Goal: Transaction & Acquisition: Book appointment/travel/reservation

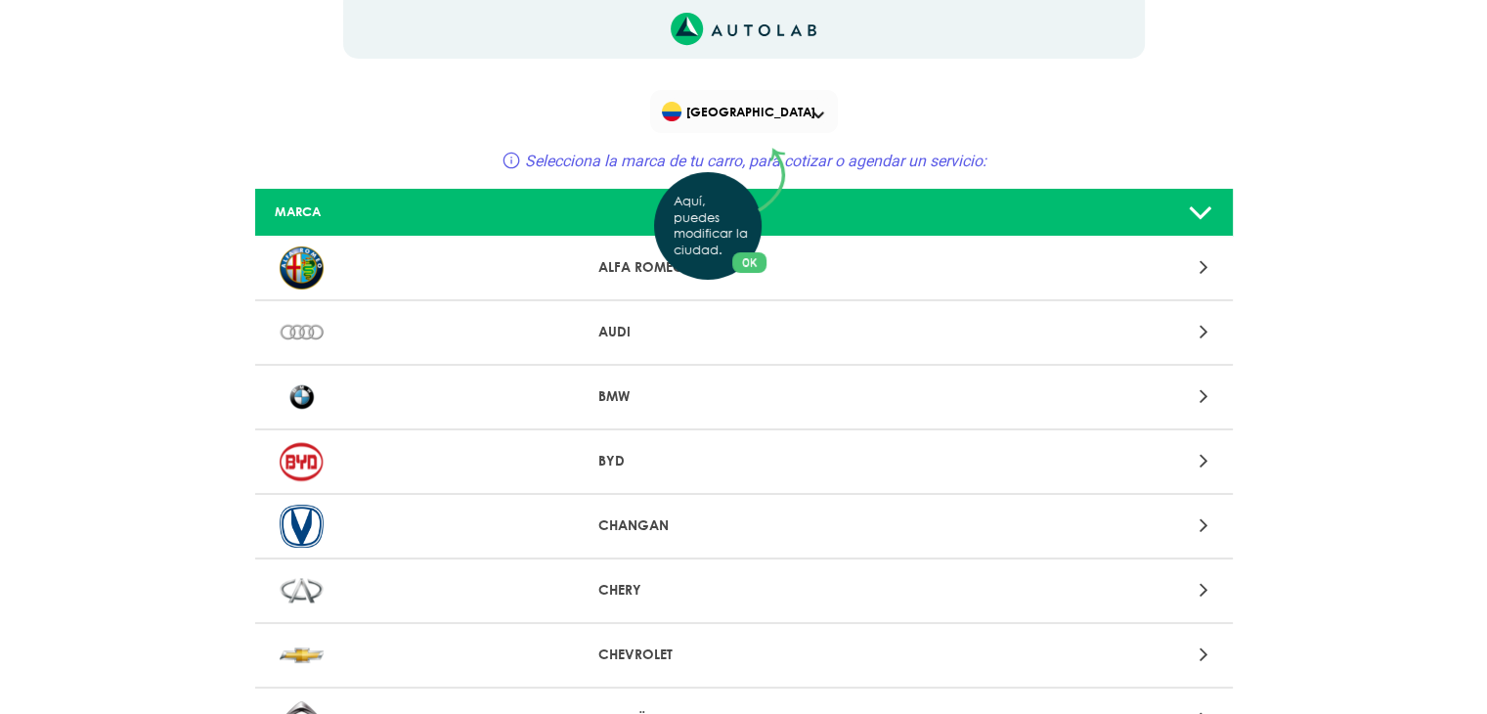
click at [750, 265] on button "OK" at bounding box center [749, 262] width 34 height 21
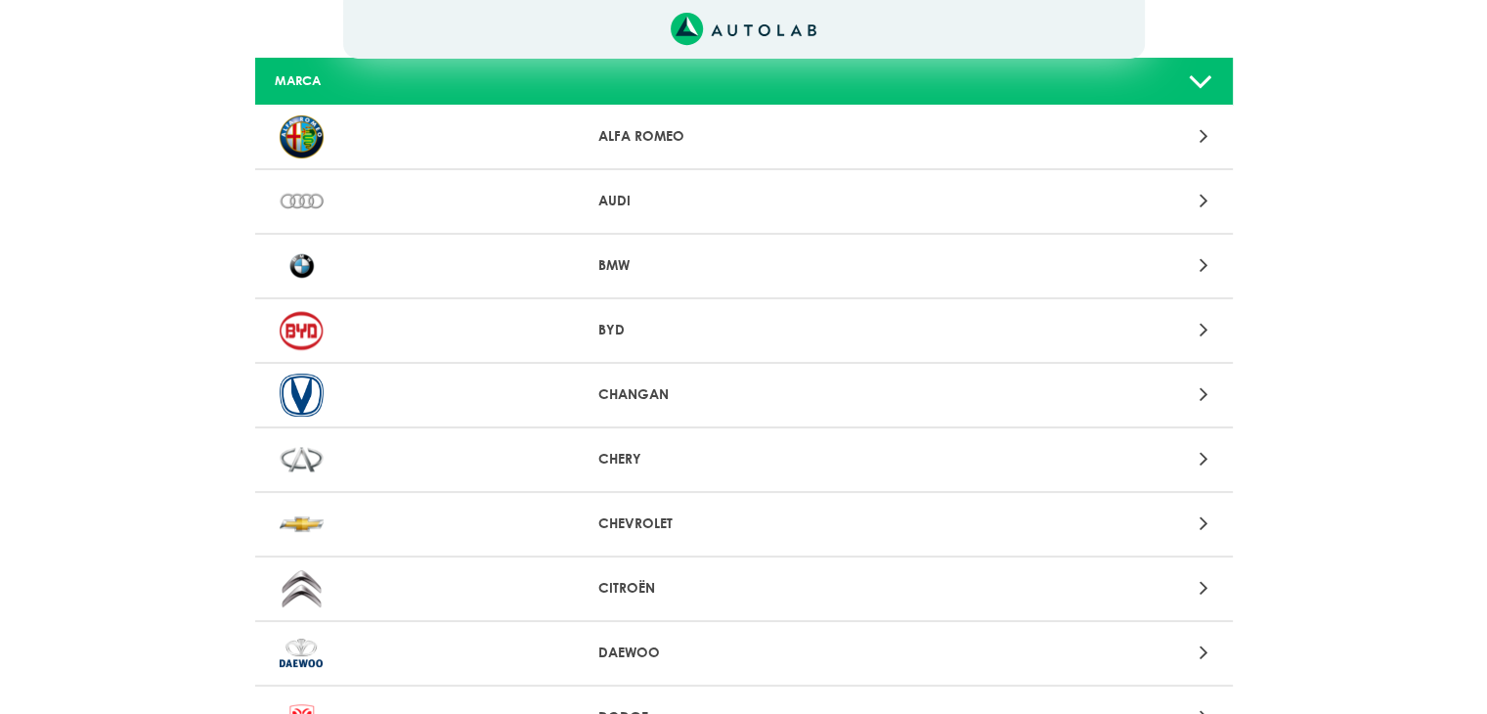
scroll to position [293, 0]
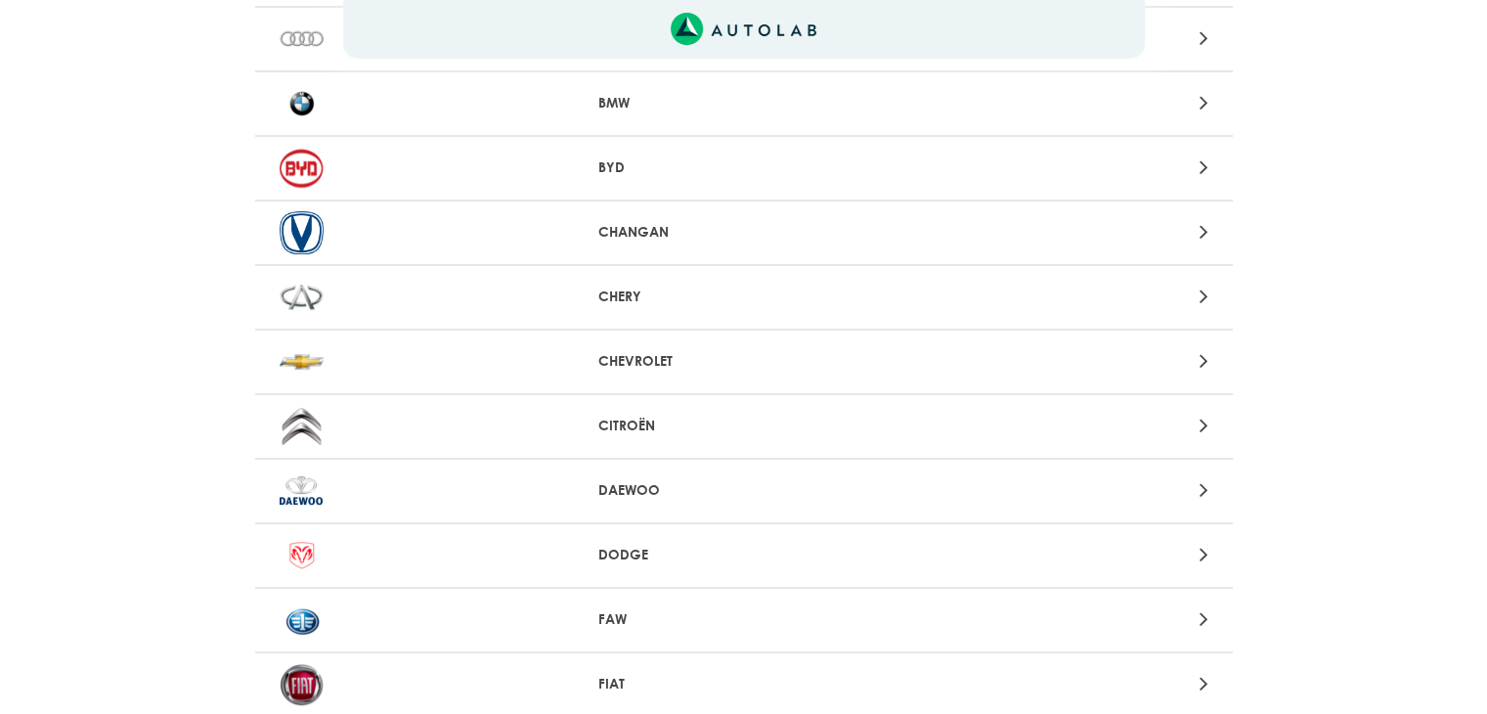
click at [1198, 365] on div at bounding box center [1063, 361] width 320 height 26
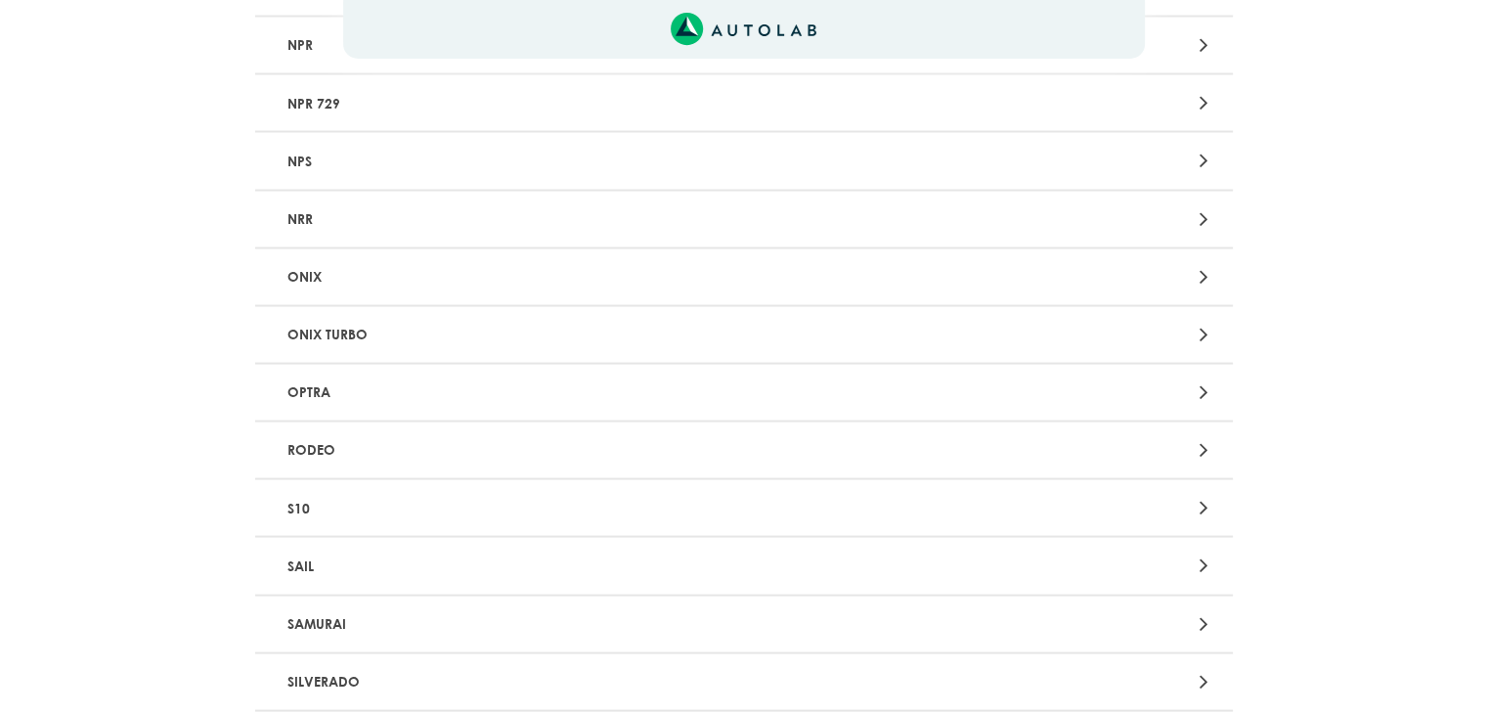
scroll to position [3617, 0]
click at [1154, 382] on div at bounding box center [1063, 395] width 320 height 26
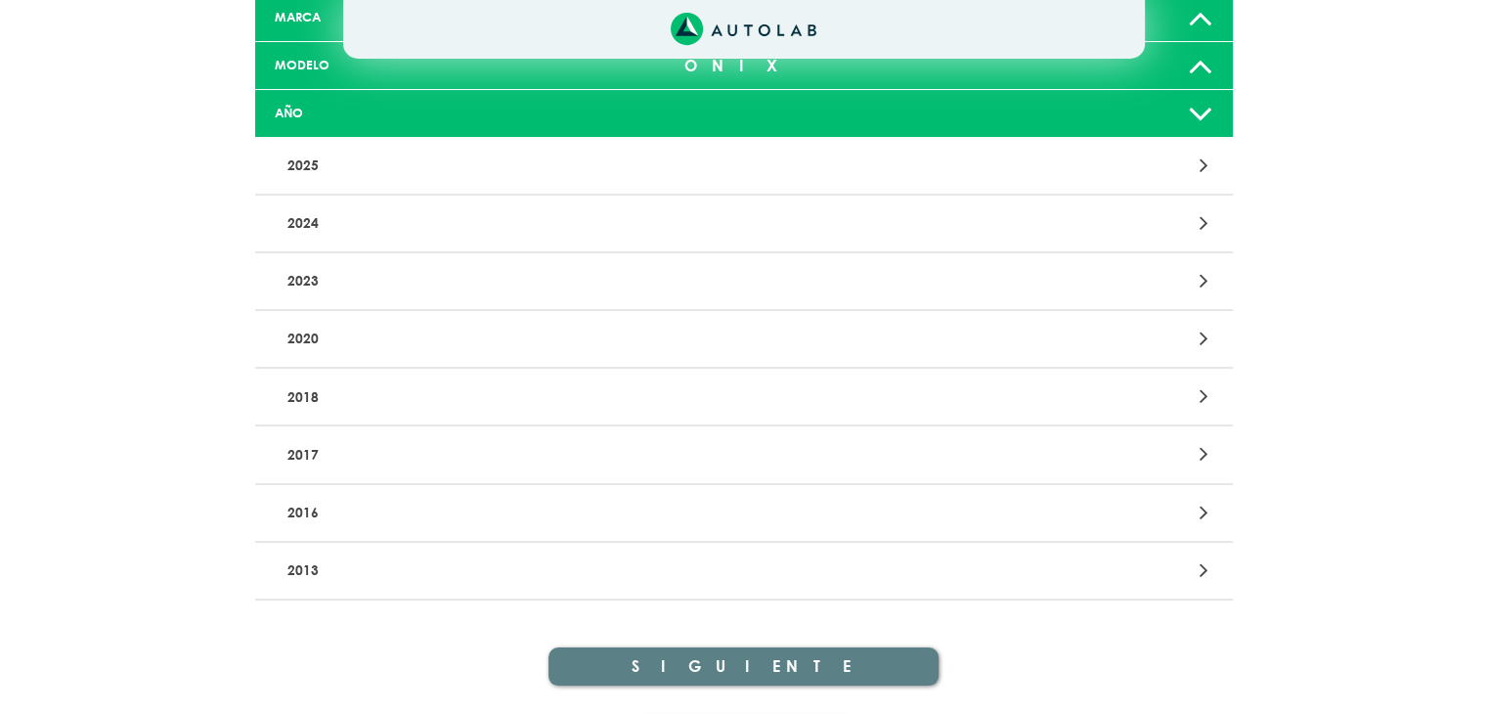
scroll to position [196, 0]
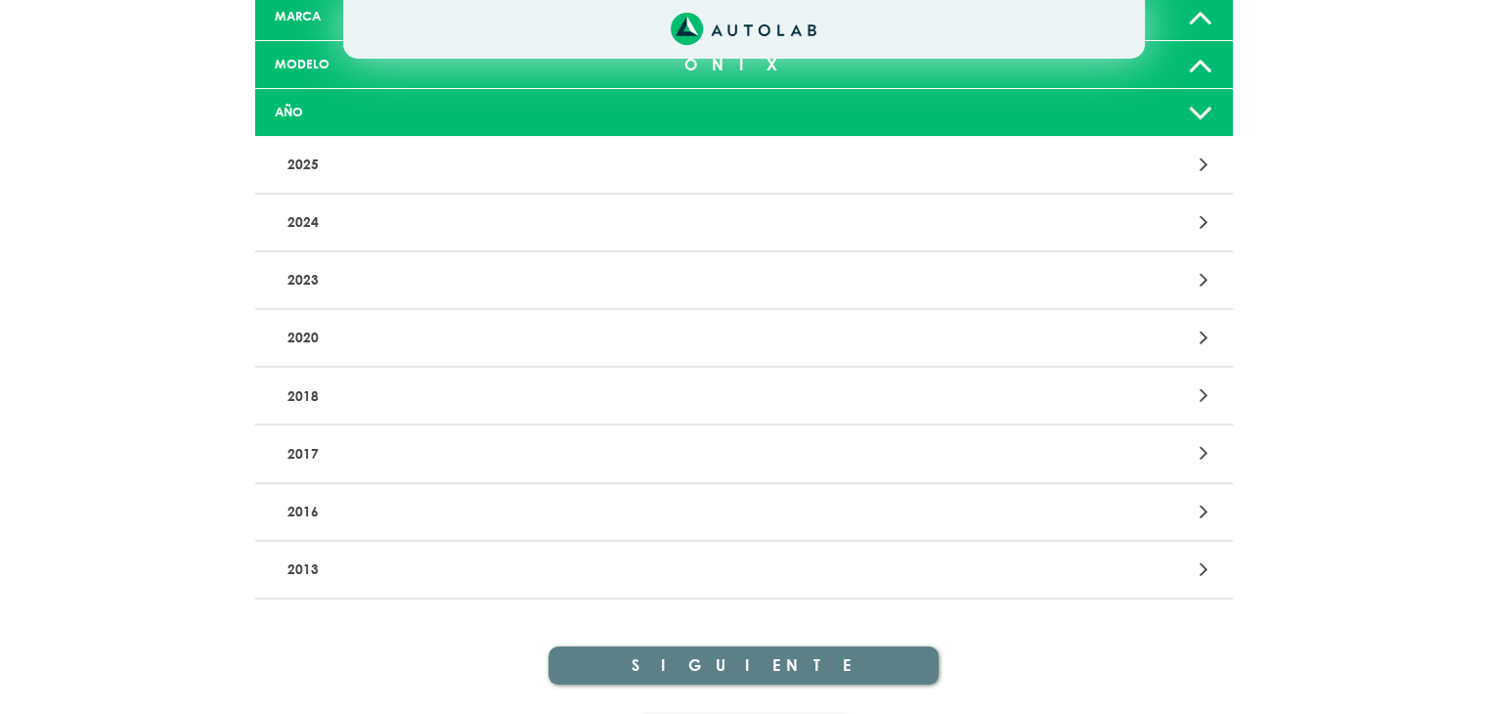
click at [353, 398] on p "2018" at bounding box center [584, 395] width 609 height 36
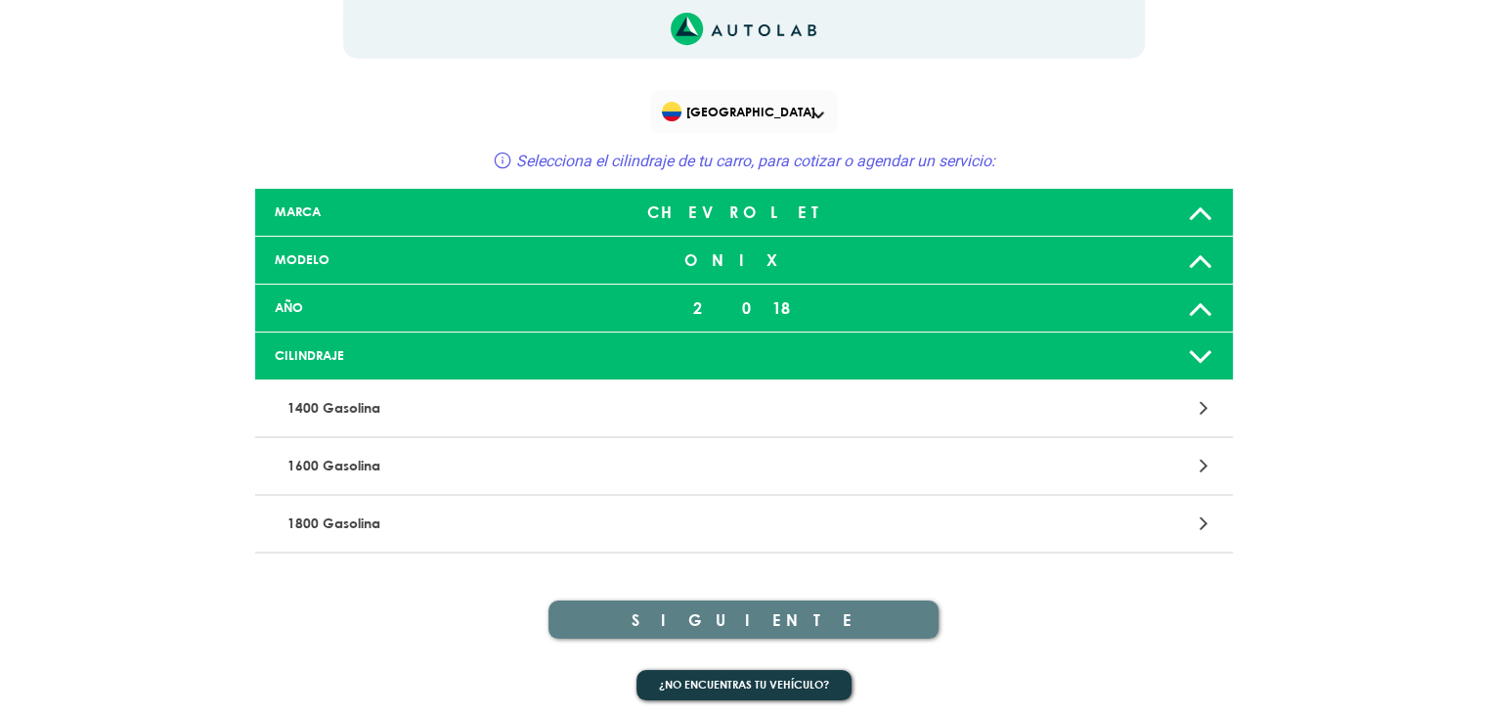
click at [1182, 404] on div at bounding box center [1063, 408] width 320 height 26
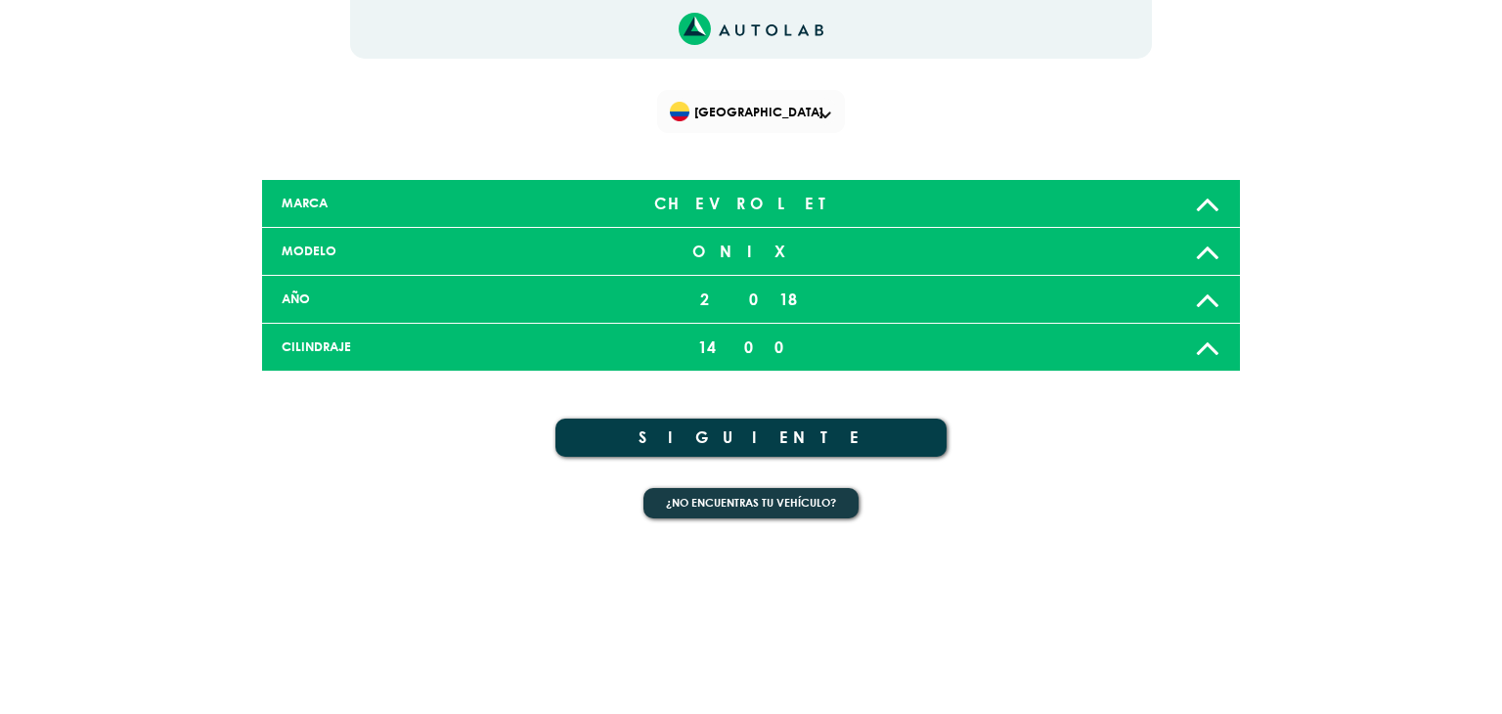
click at [744, 438] on button "SIGUIENTE" at bounding box center [750, 437] width 391 height 38
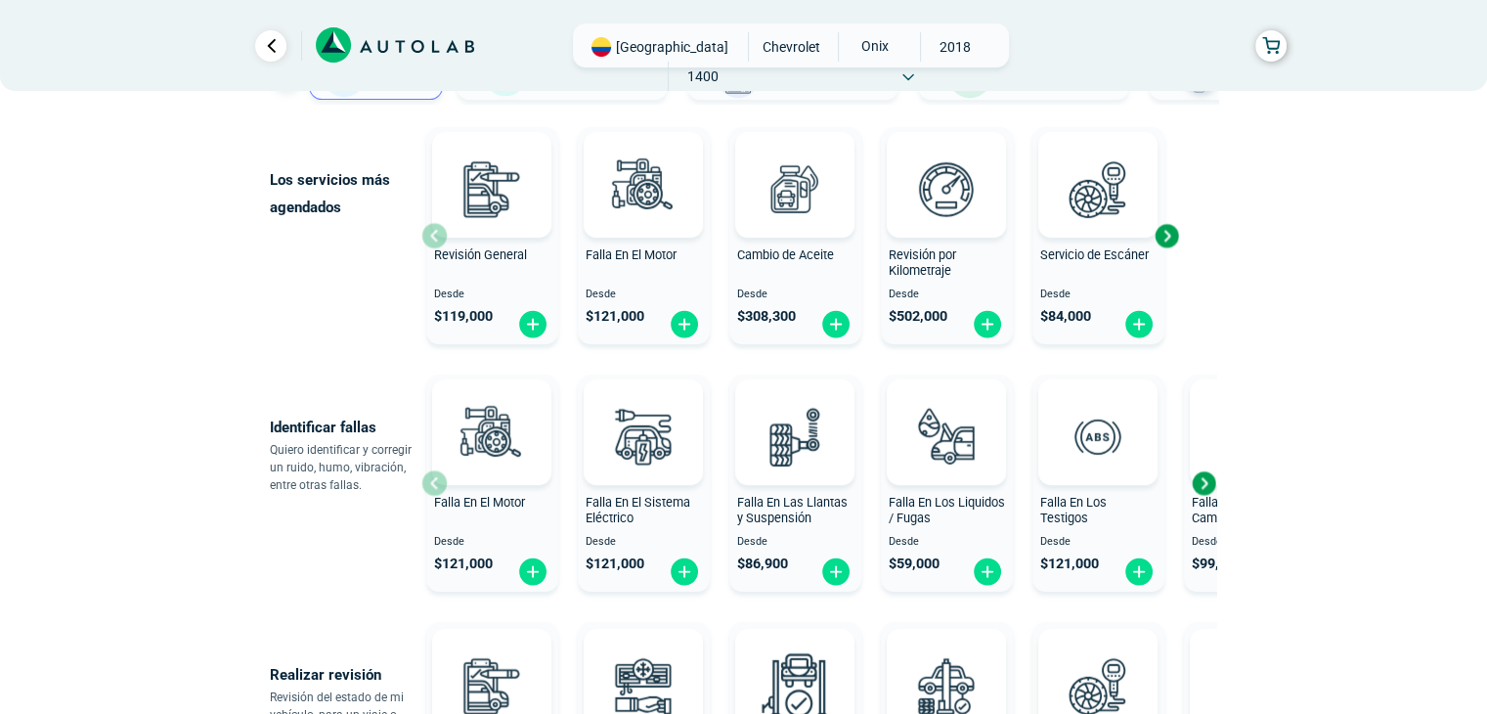
scroll to position [293, 0]
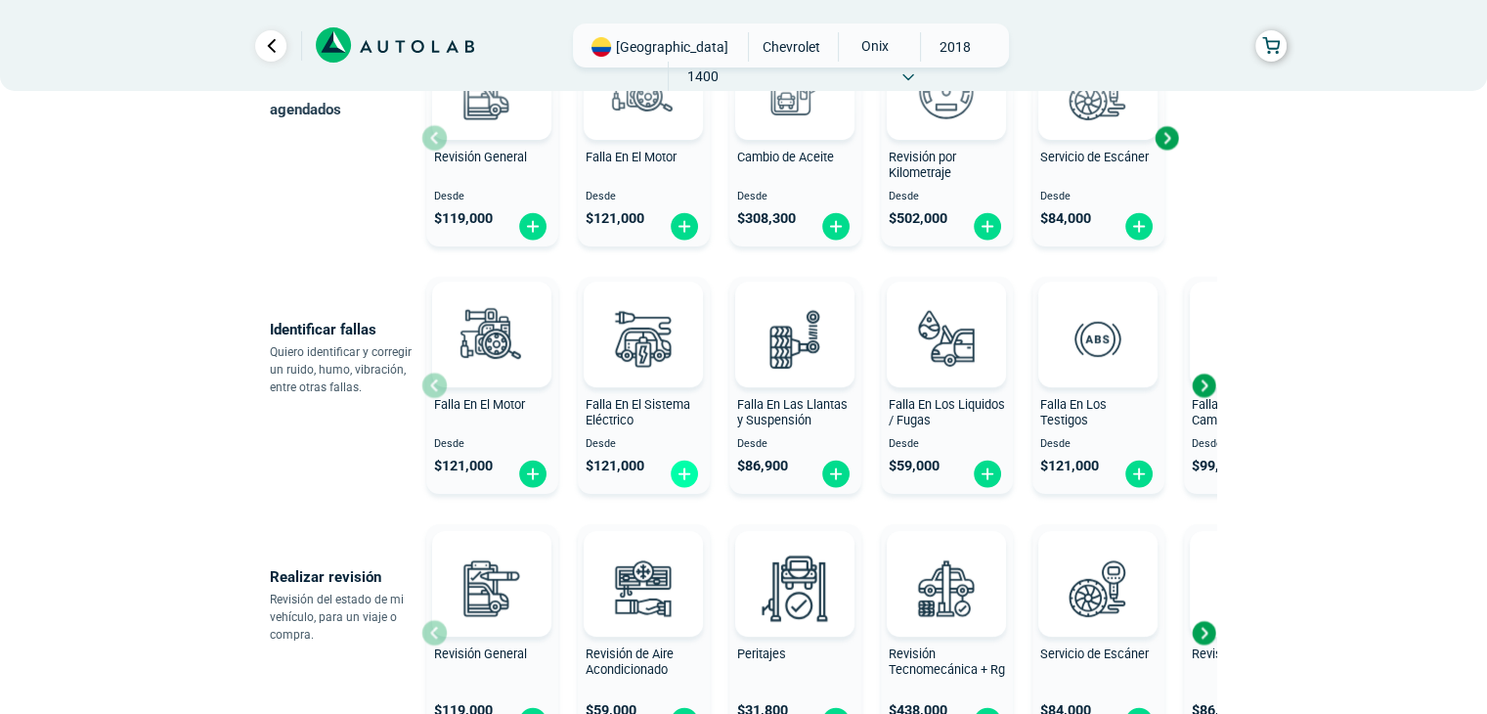
click at [681, 468] on img at bounding box center [684, 474] width 31 height 30
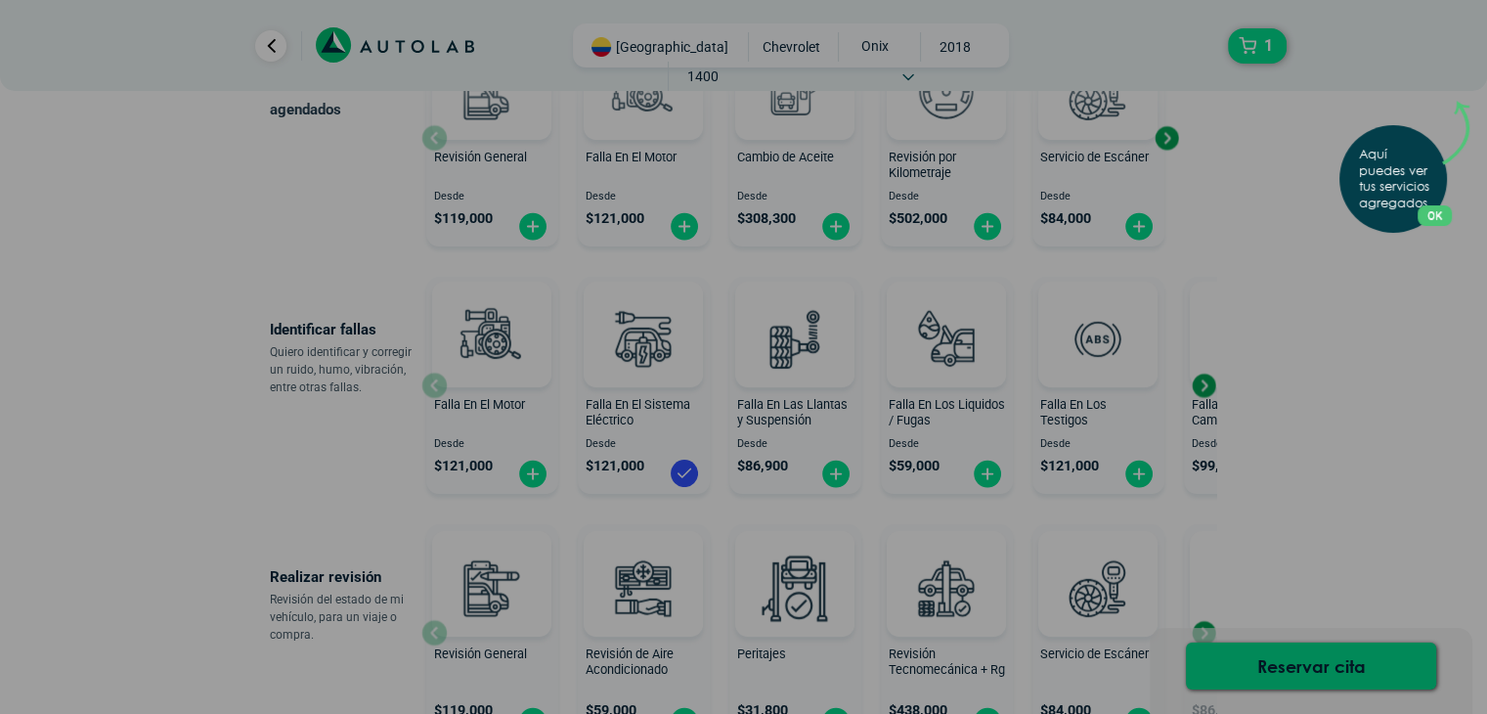
click at [1447, 224] on button "OK" at bounding box center [1435, 215] width 34 height 21
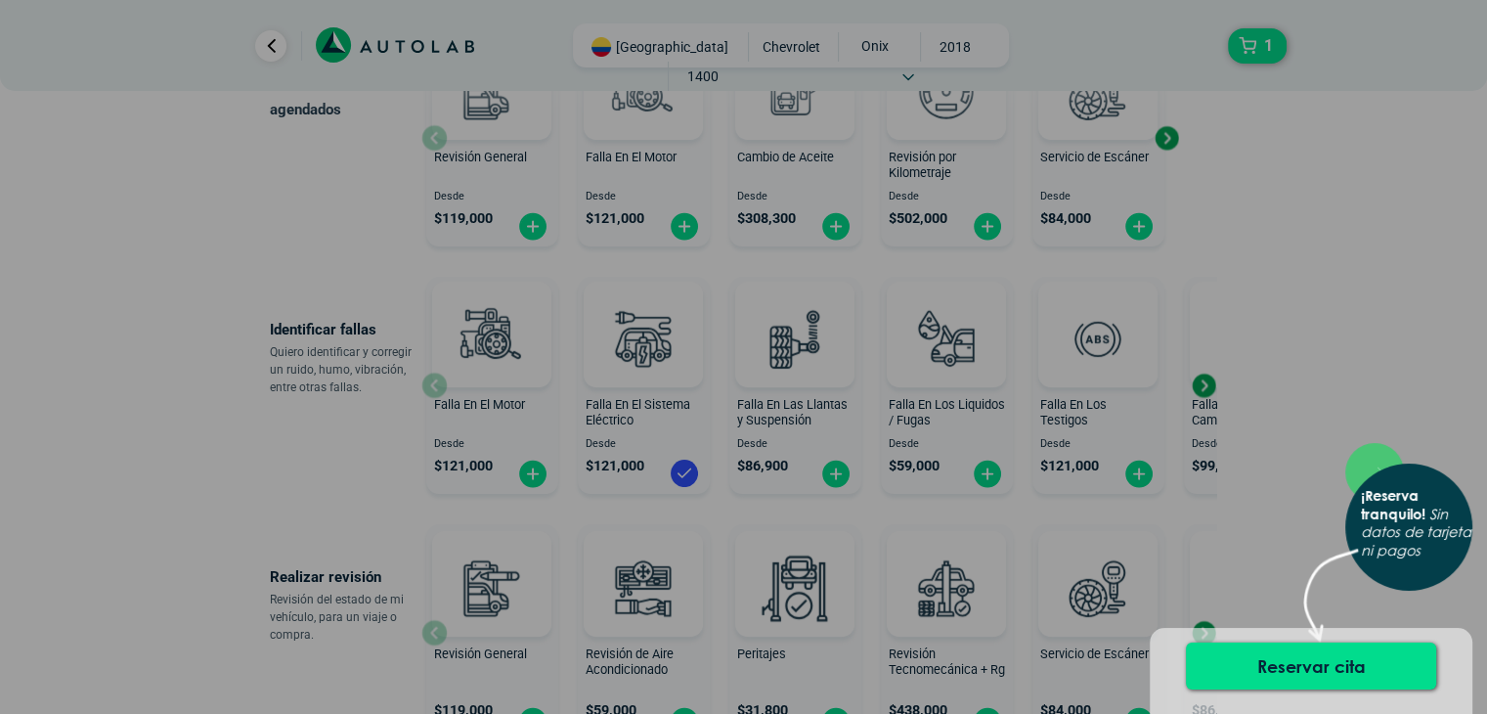
click at [1325, 544] on div "× ¡Reserva tranquilo! Sin datos de tarjeta ni pagos" at bounding box center [743, 357] width 1487 height 714
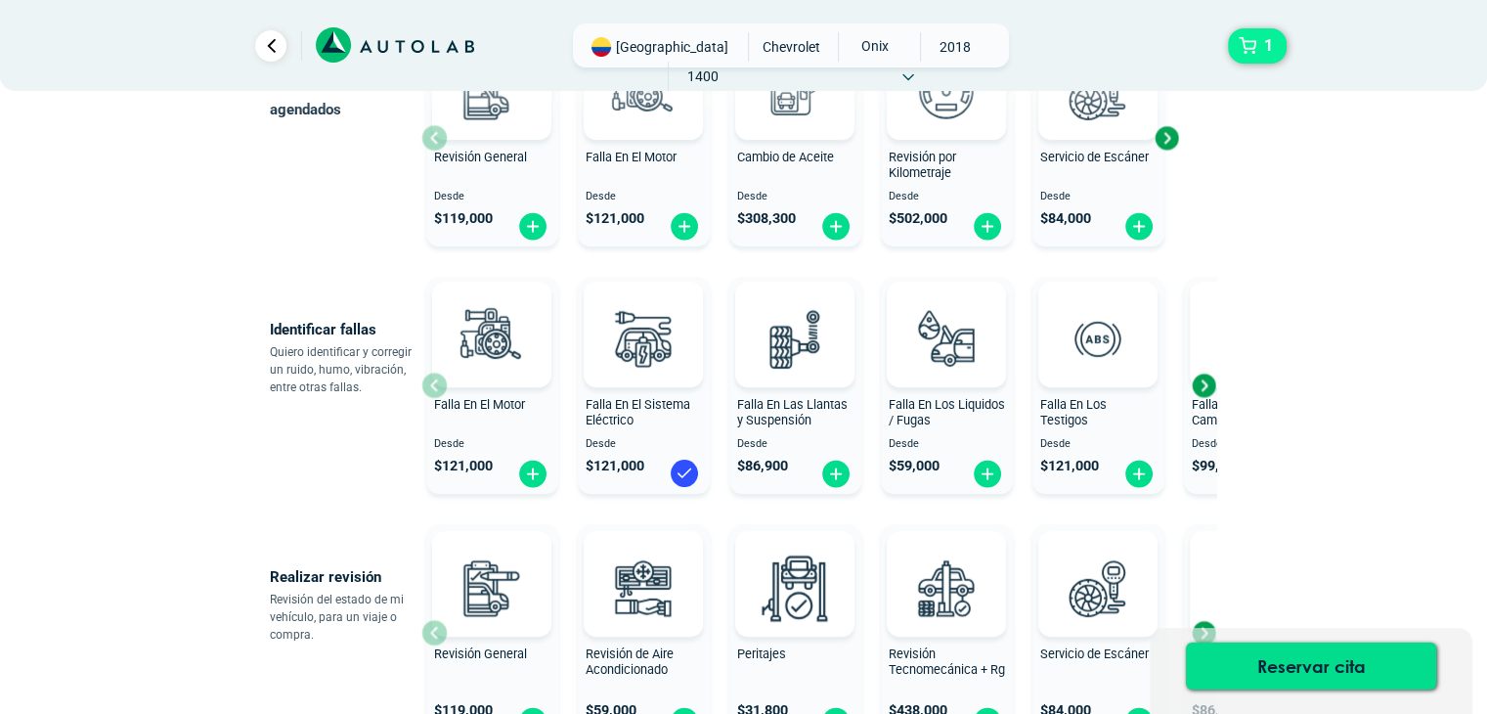
click at [1268, 40] on span "1" at bounding box center [1268, 45] width 19 height 33
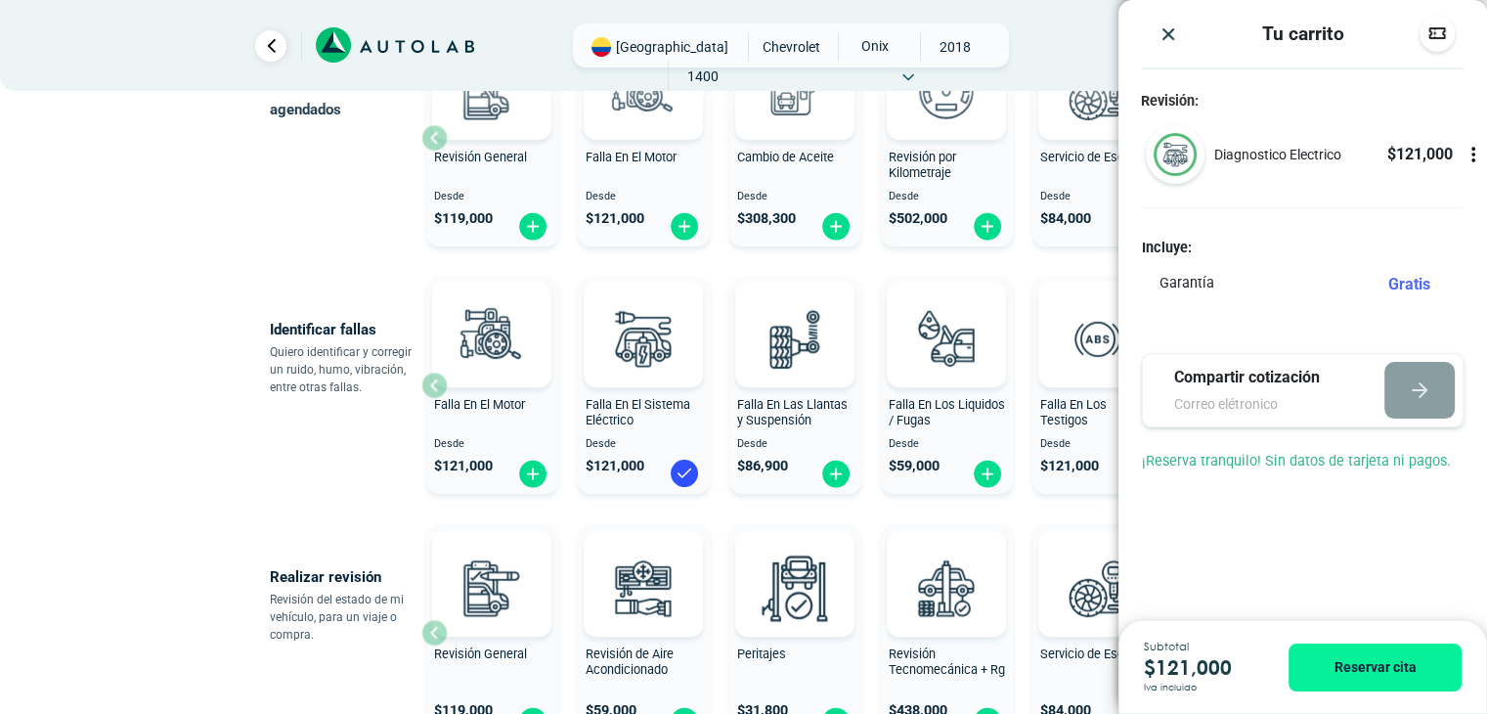
click at [1159, 30] on img "Close" at bounding box center [1168, 34] width 20 height 20
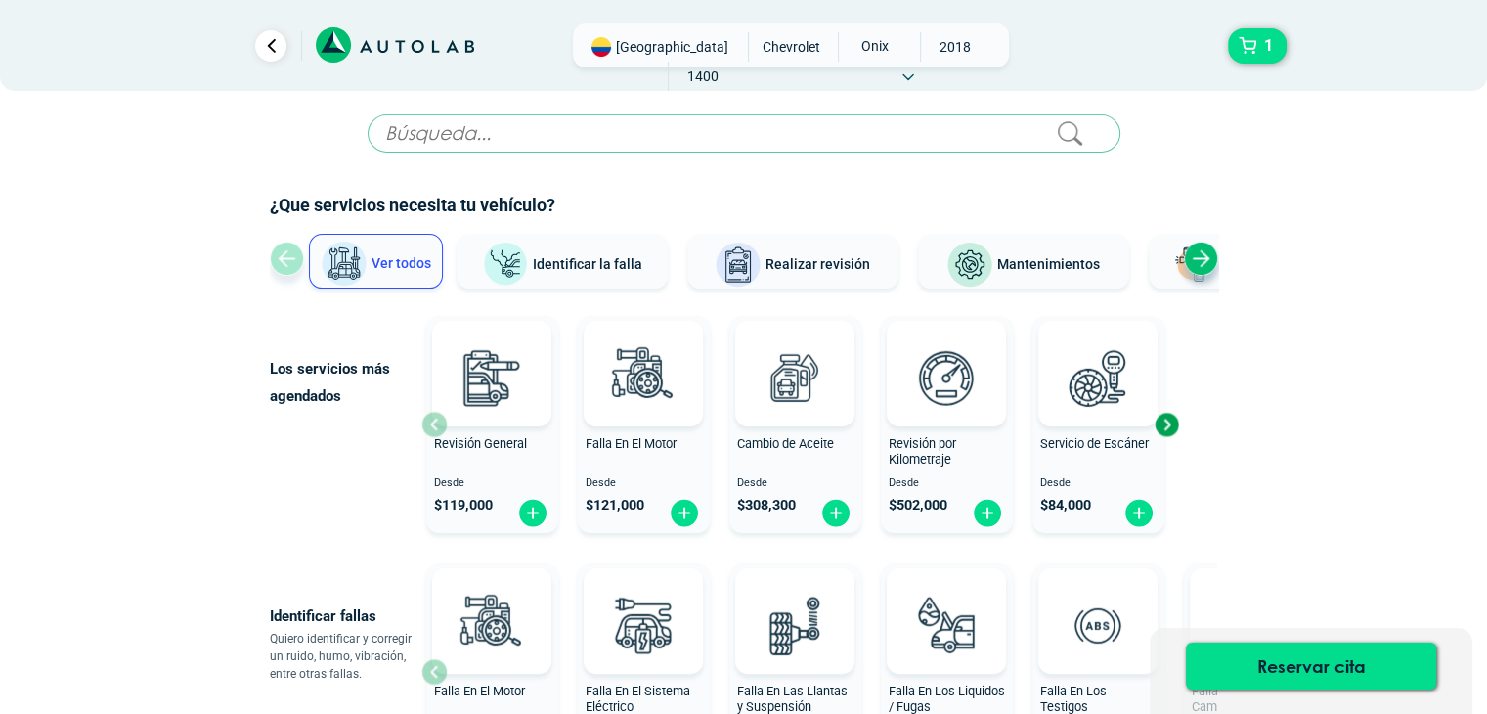
scroll to position [0, 0]
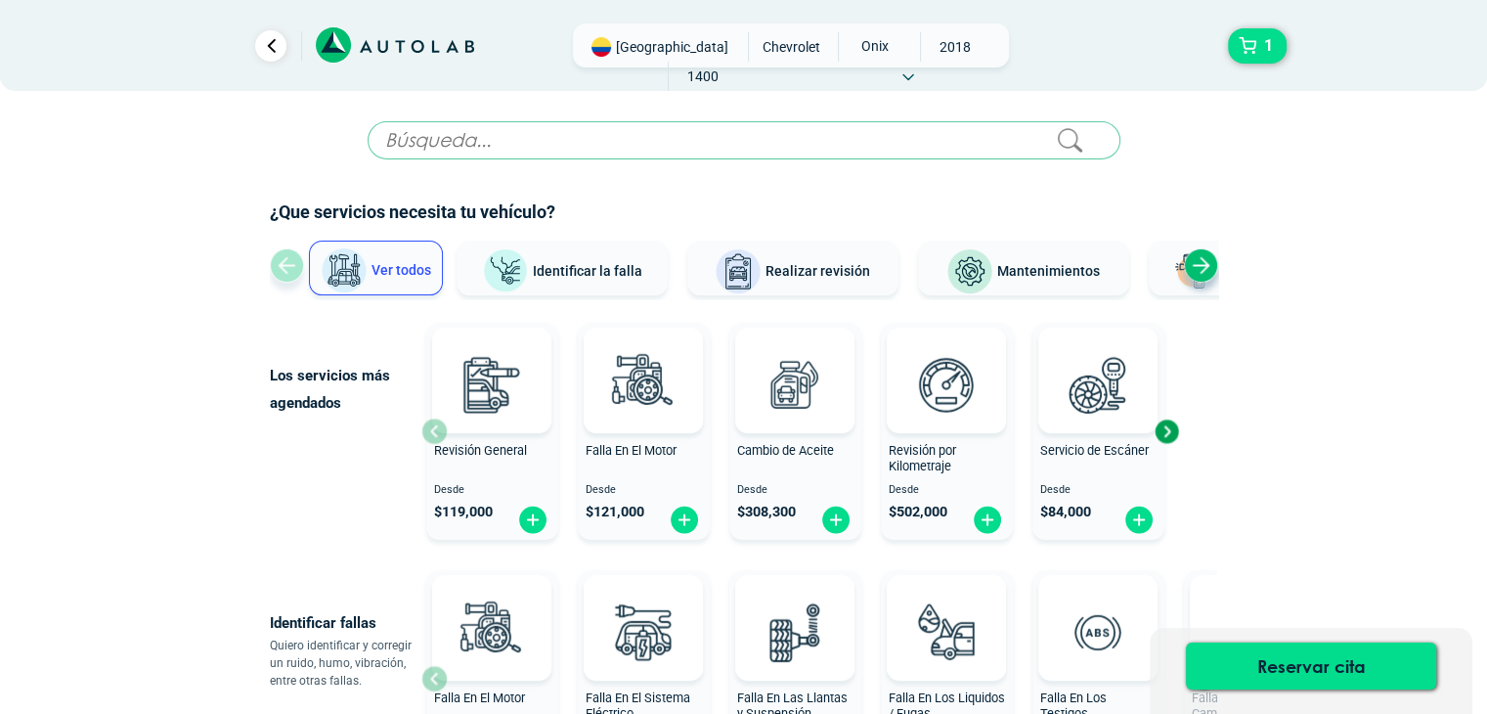
click at [266, 48] on link "Ir al paso anterior" at bounding box center [270, 45] width 31 height 31
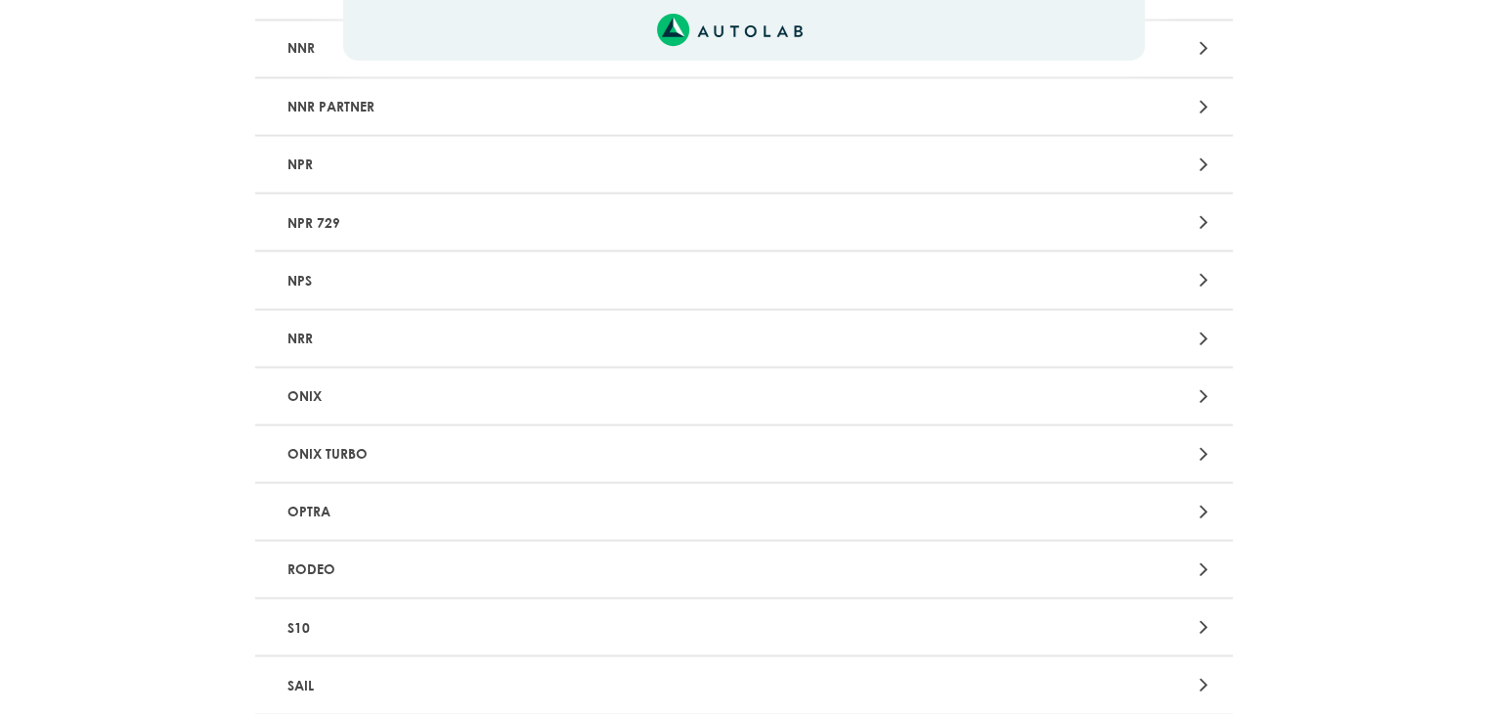
scroll to position [293, 0]
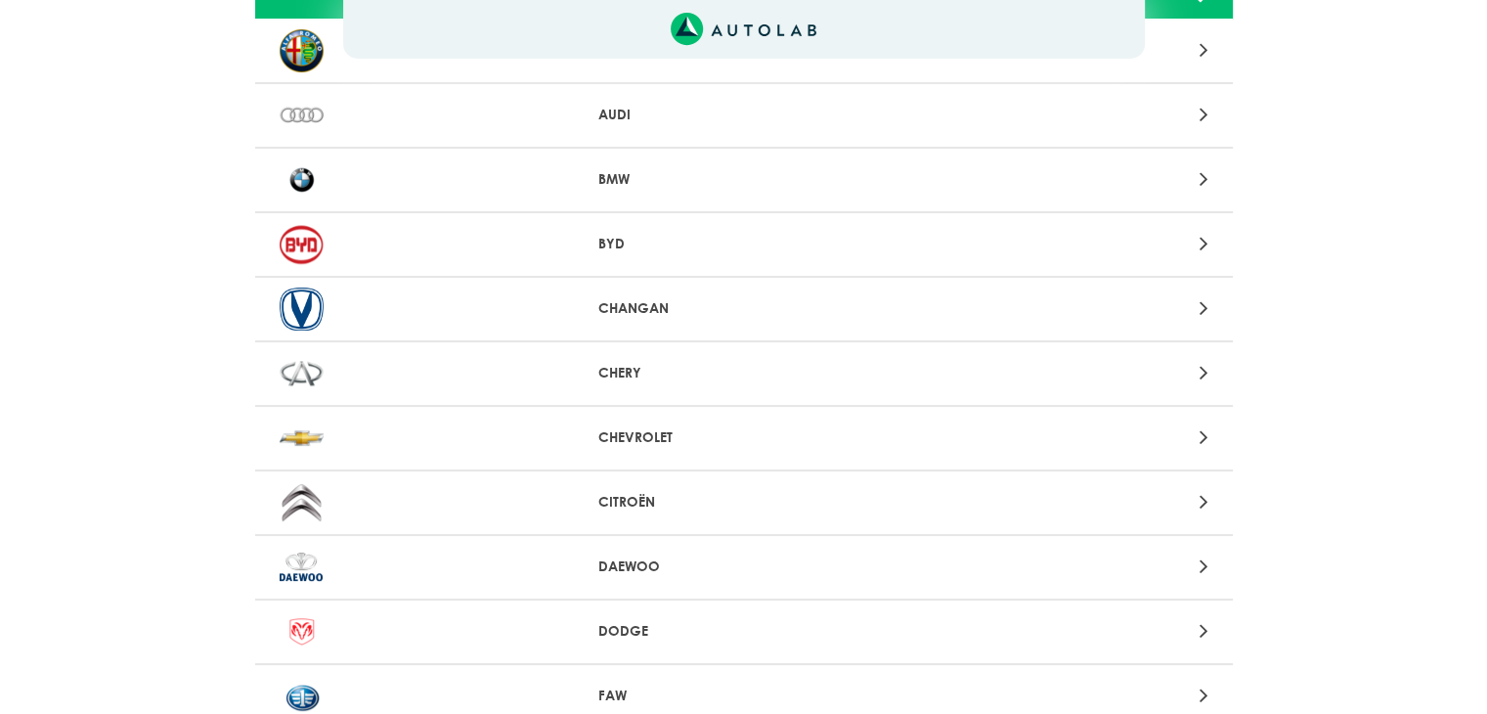
scroll to position [489, 0]
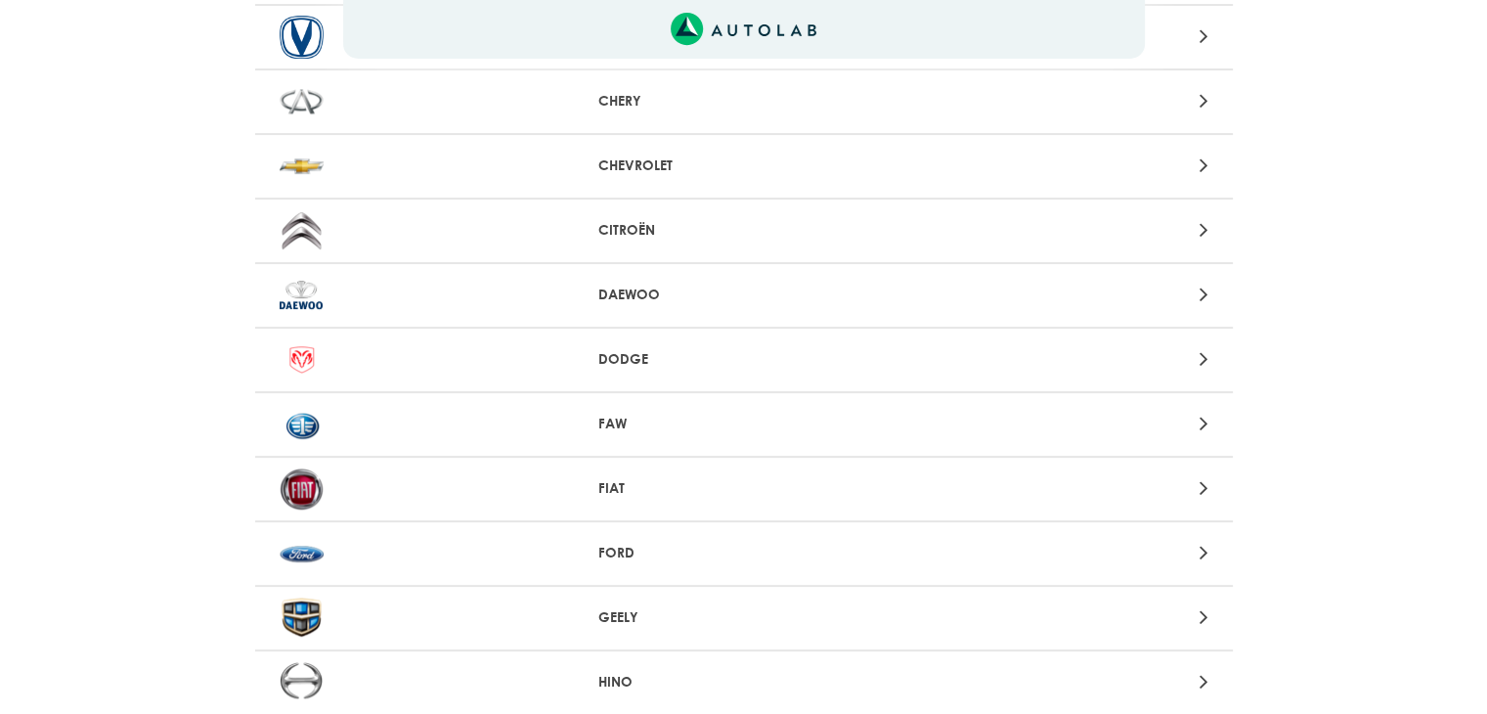
click at [720, 172] on p "CHEVROLET" at bounding box center [743, 165] width 290 height 21
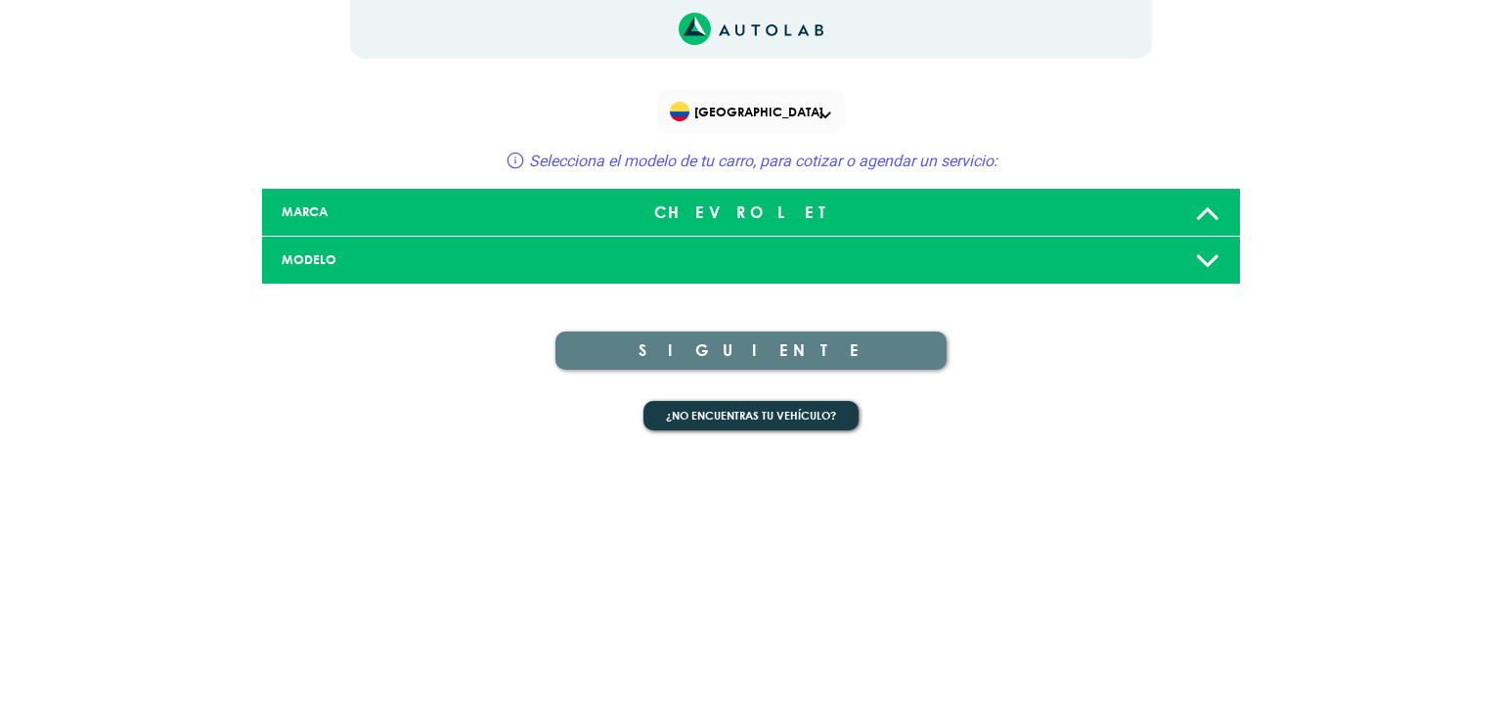
click at [698, 274] on div "MODELO" at bounding box center [751, 261] width 978 height 48
click at [827, 203] on div "CHEVROLET" at bounding box center [751, 212] width 323 height 39
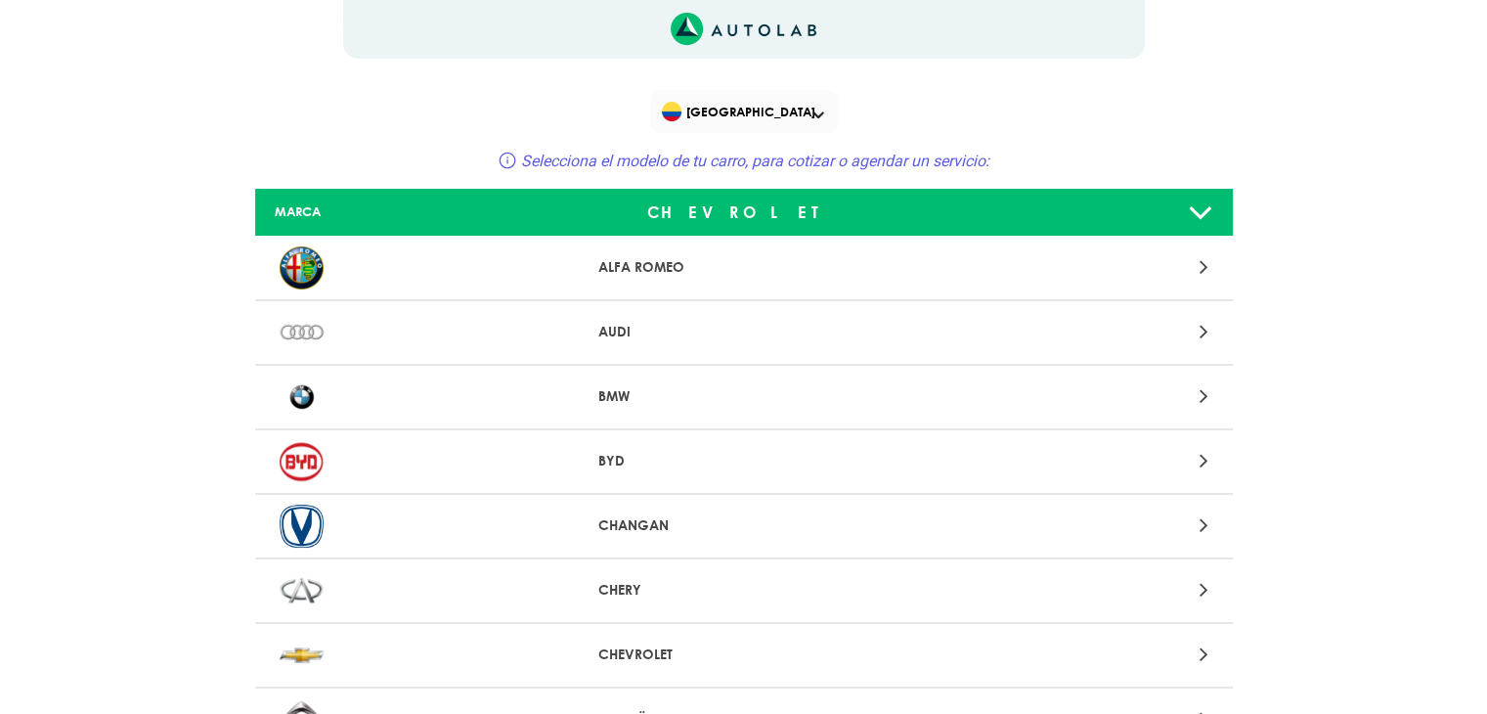
click at [817, 211] on div "CHEVROLET" at bounding box center [744, 212] width 323 height 39
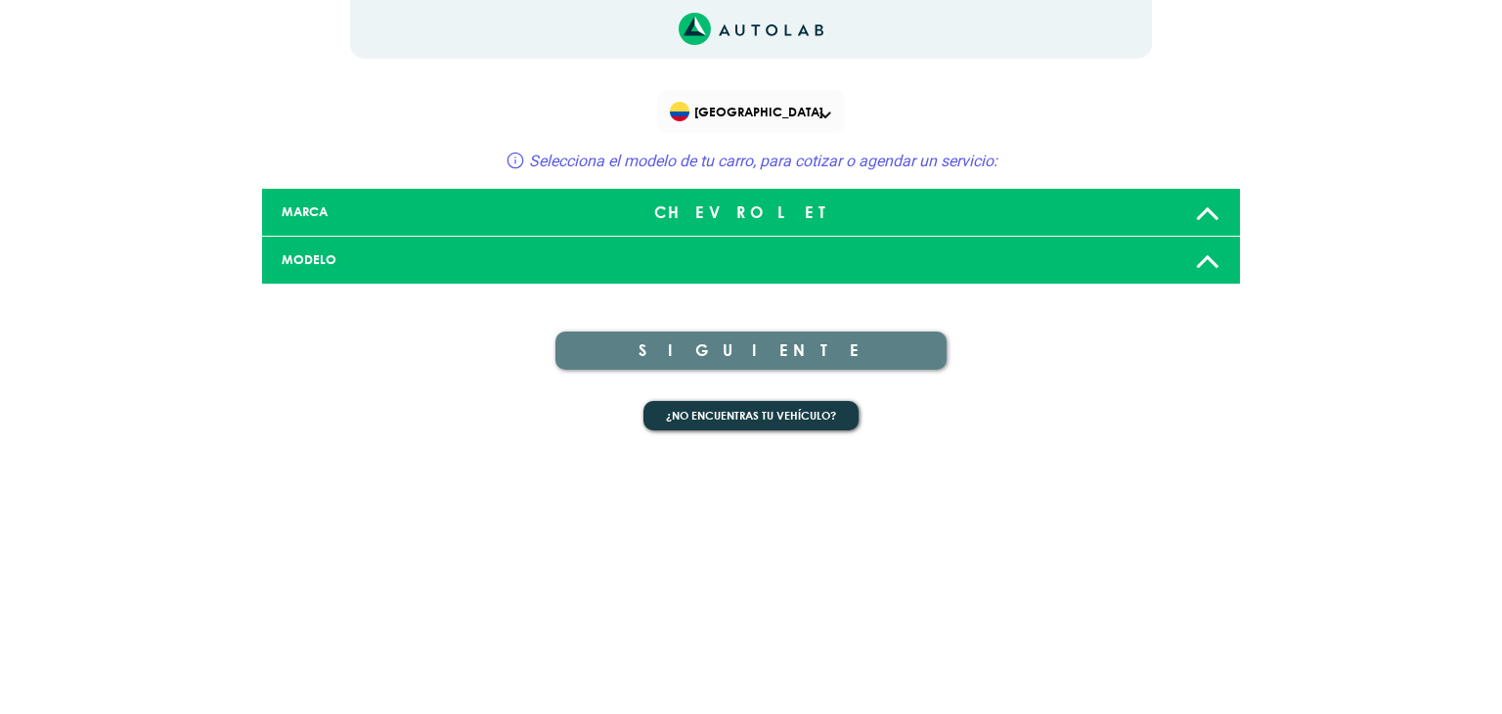
click at [1061, 255] on div at bounding box center [1073, 259] width 323 height 39
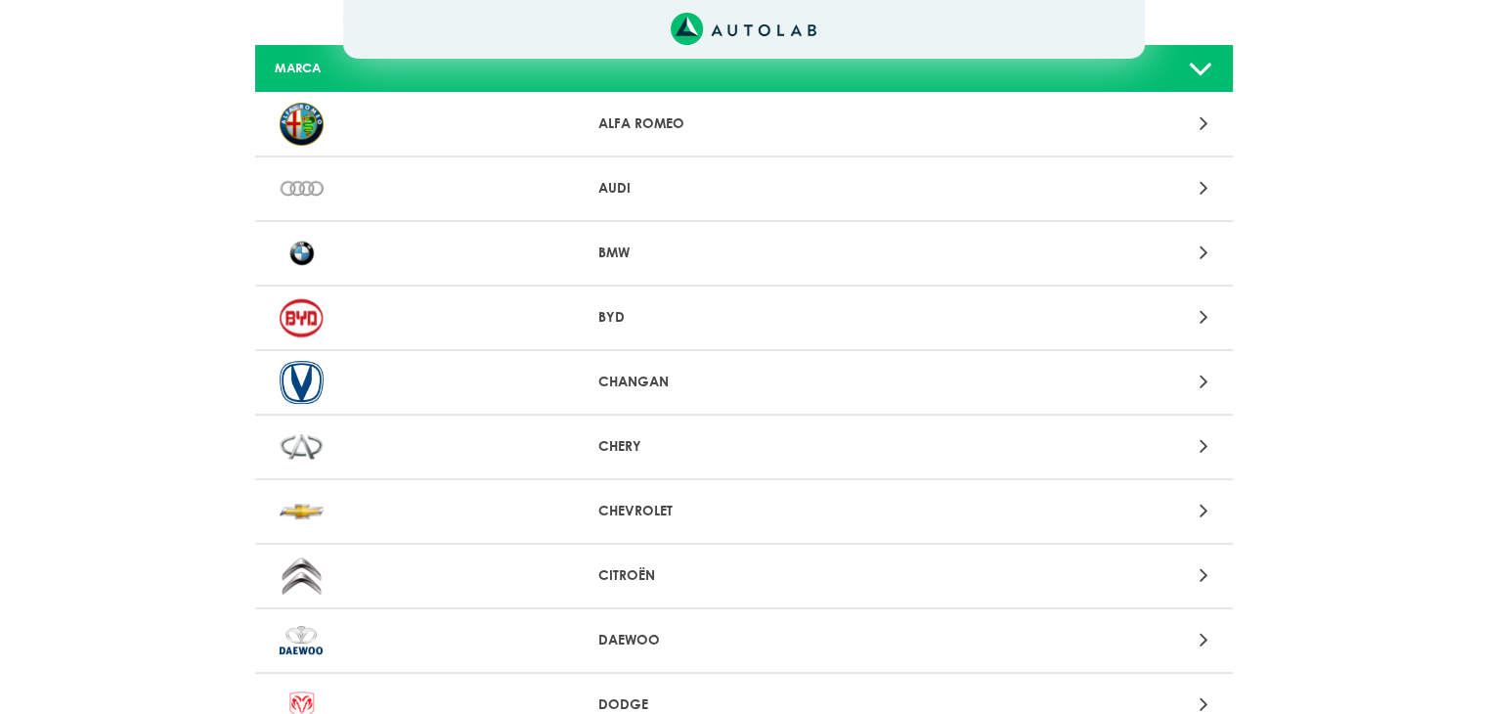
scroll to position [489, 0]
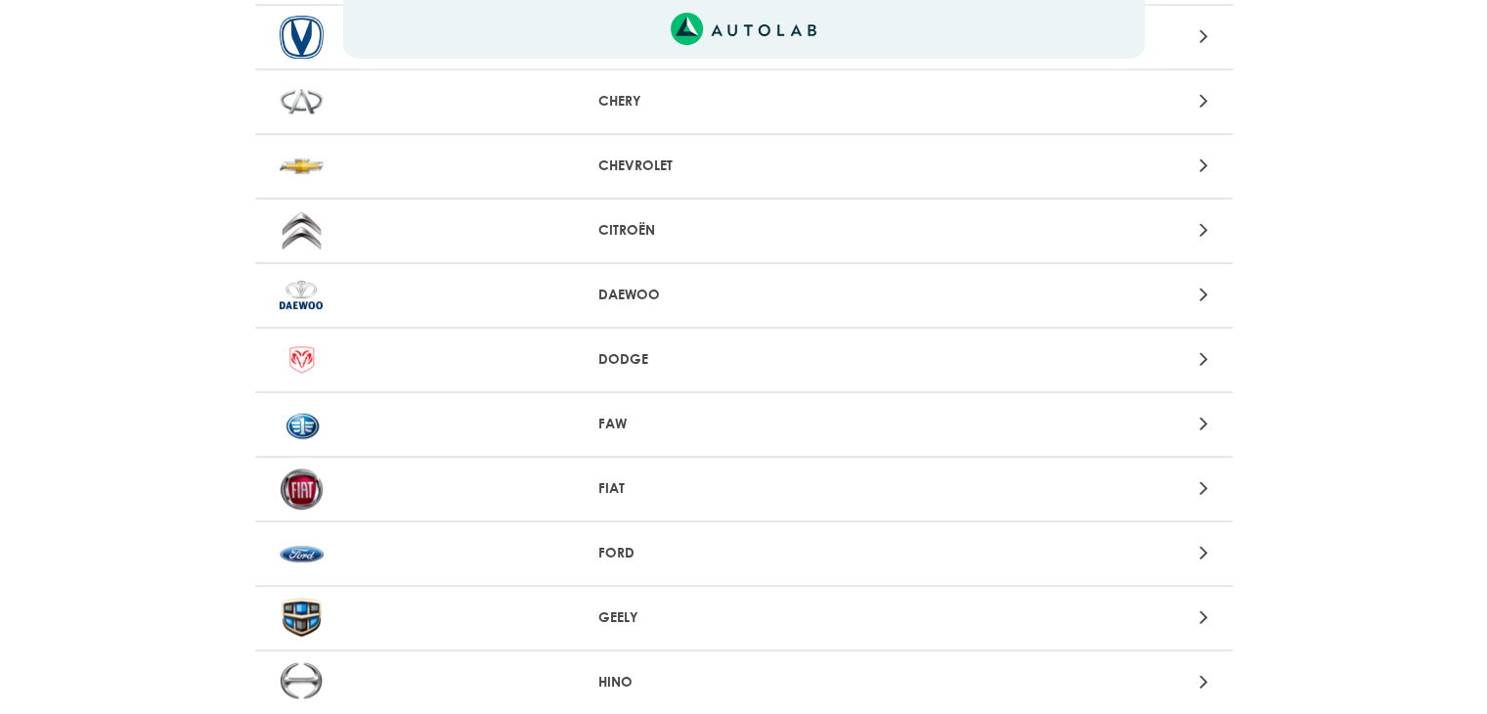
click at [695, 173] on p "CHEVROLET" at bounding box center [743, 165] width 290 height 21
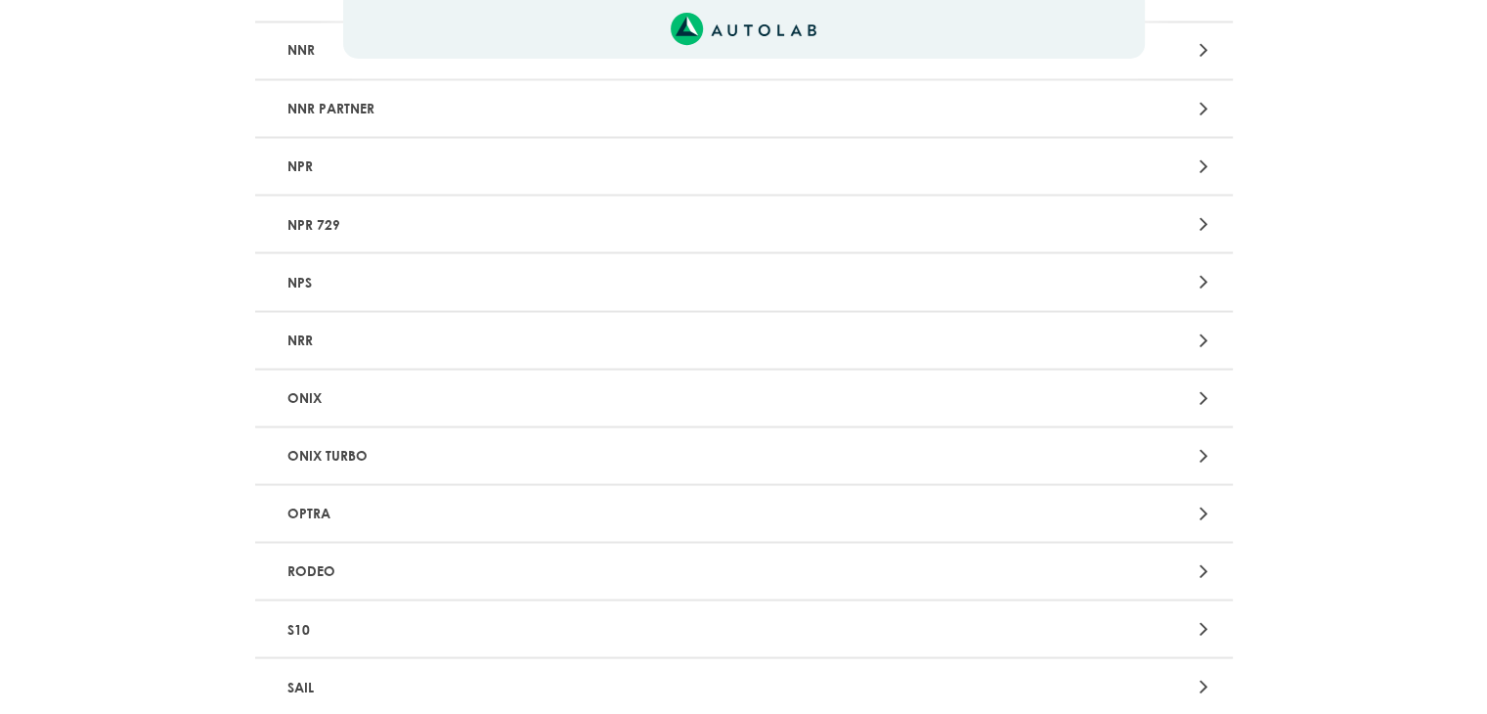
scroll to position [3617, 0]
click at [343, 381] on p "ONIX" at bounding box center [584, 395] width 609 height 36
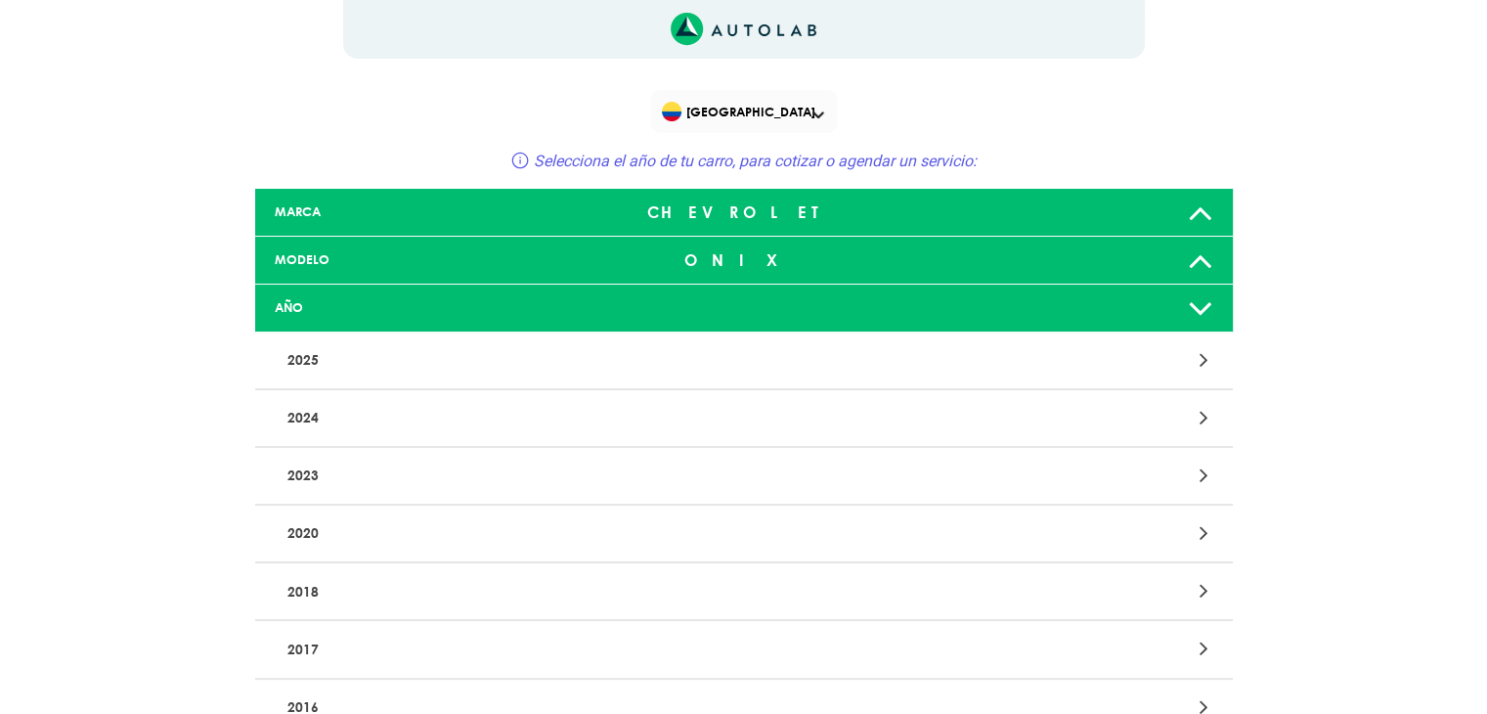
click at [330, 599] on p "2018" at bounding box center [584, 591] width 609 height 36
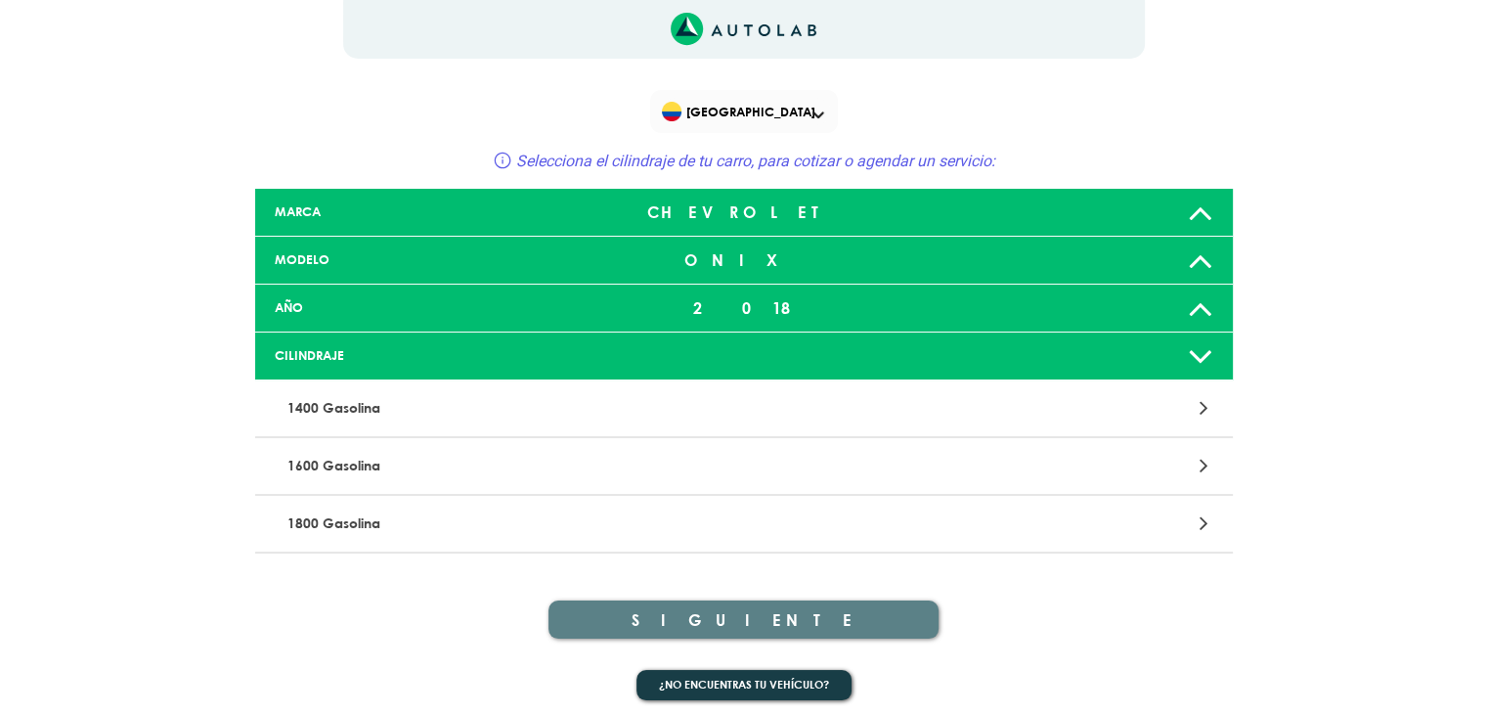
click at [399, 399] on p "1400 Gasolina" at bounding box center [584, 408] width 609 height 36
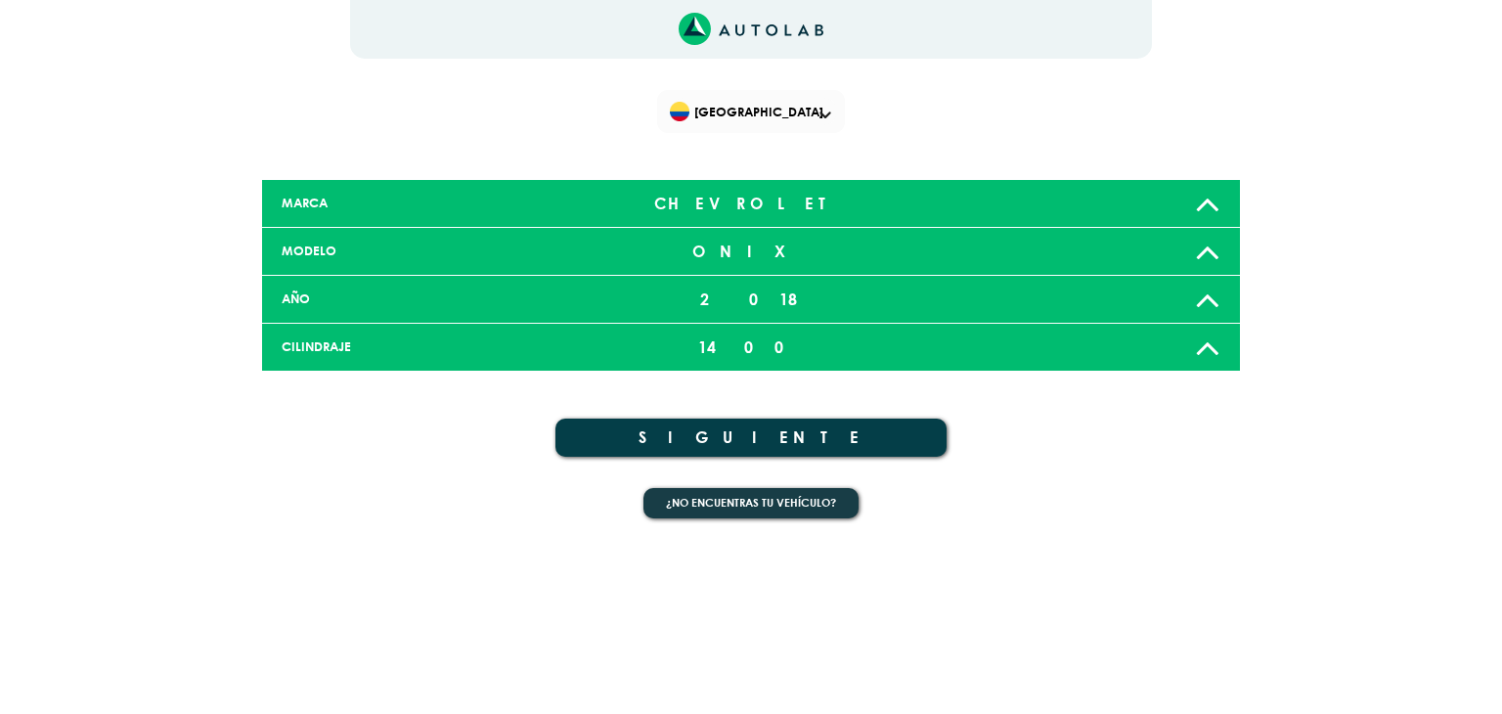
click at [731, 420] on button "SIGUIENTE" at bounding box center [750, 437] width 391 height 38
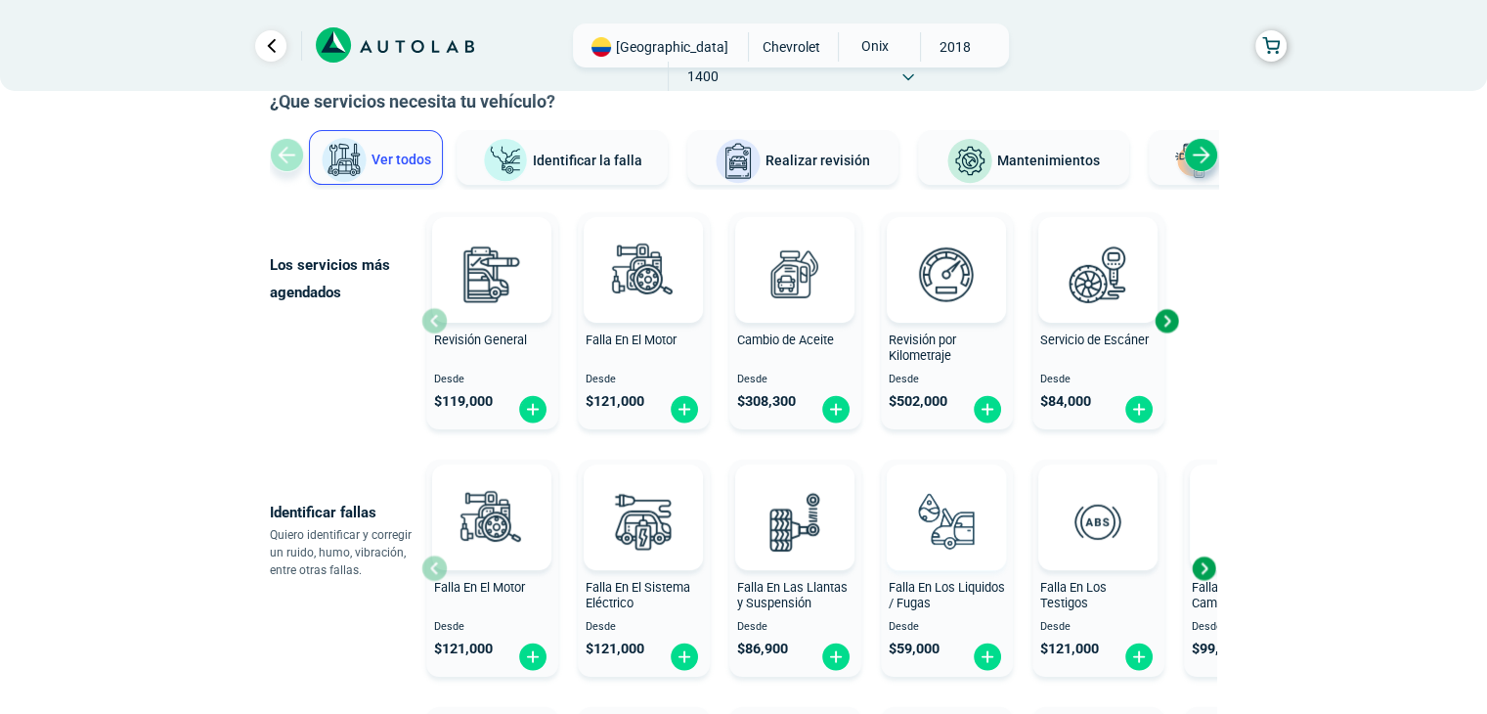
scroll to position [196, 0]
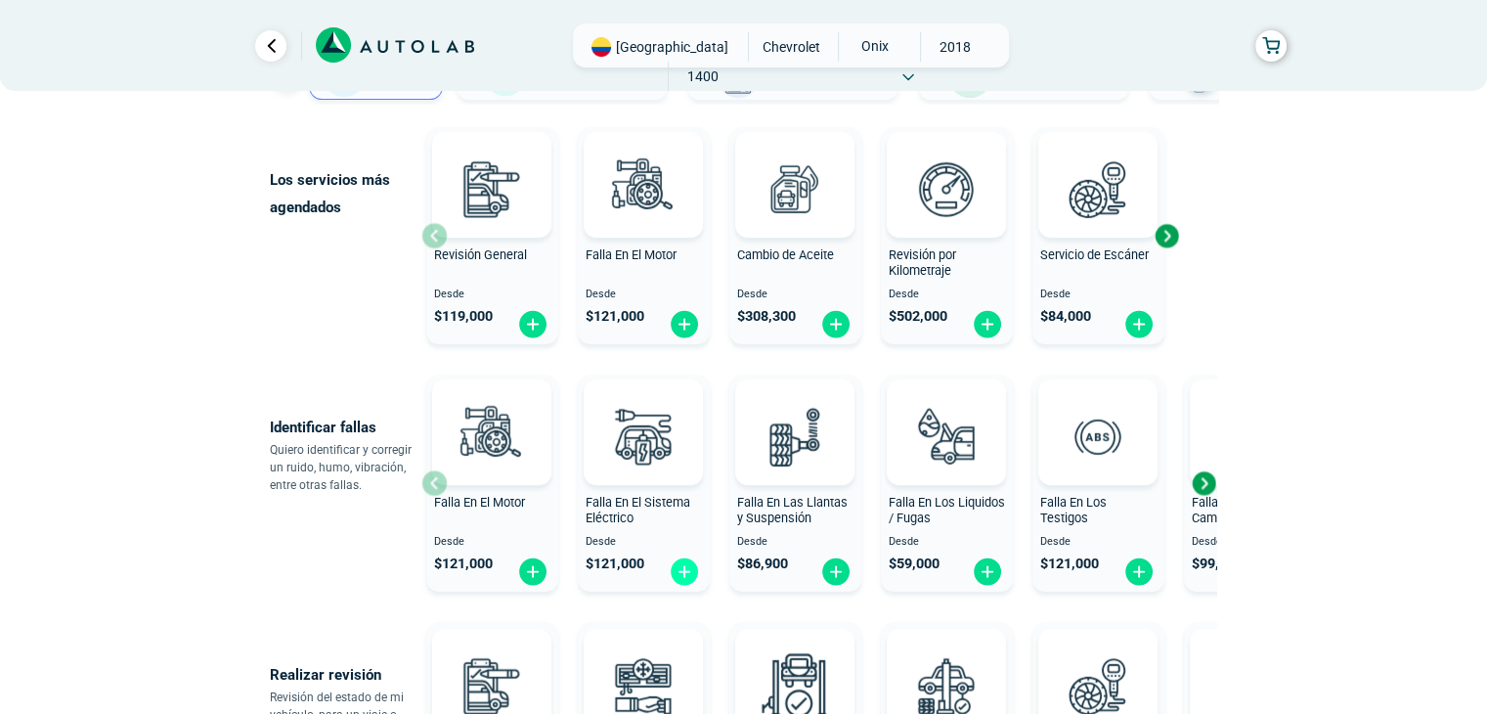
click at [687, 576] on img at bounding box center [684, 571] width 31 height 30
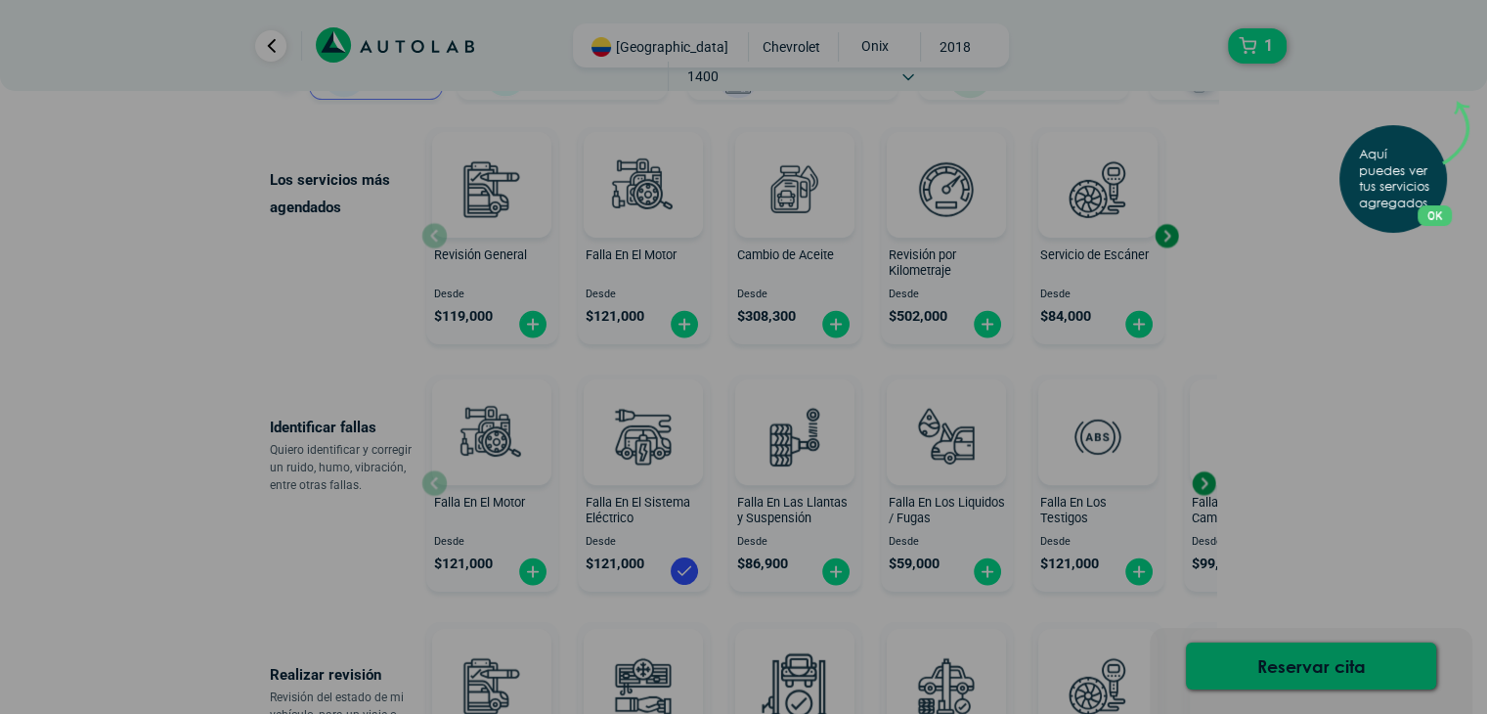
click at [1452, 212] on button "OK" at bounding box center [1435, 215] width 34 height 21
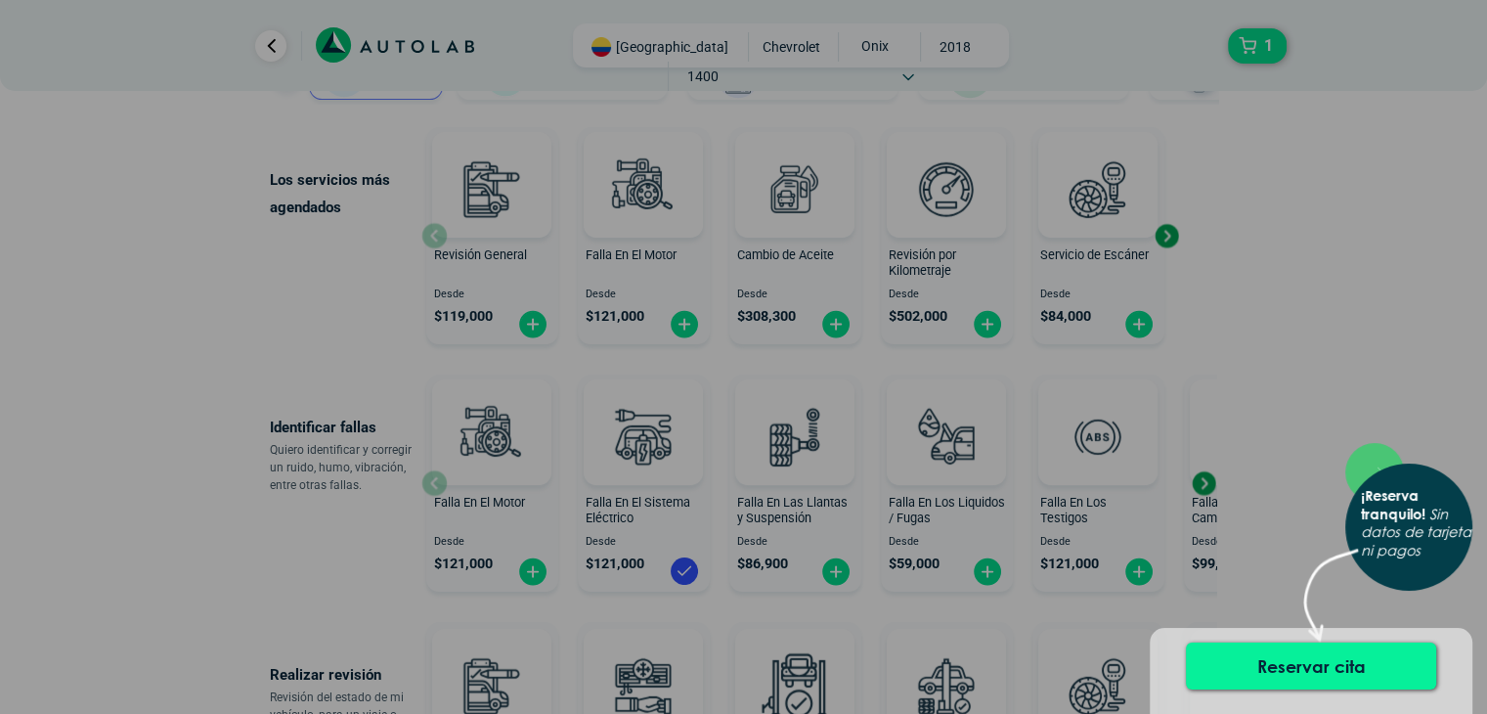
click at [1326, 662] on button "Reservar cita" at bounding box center [1311, 665] width 250 height 47
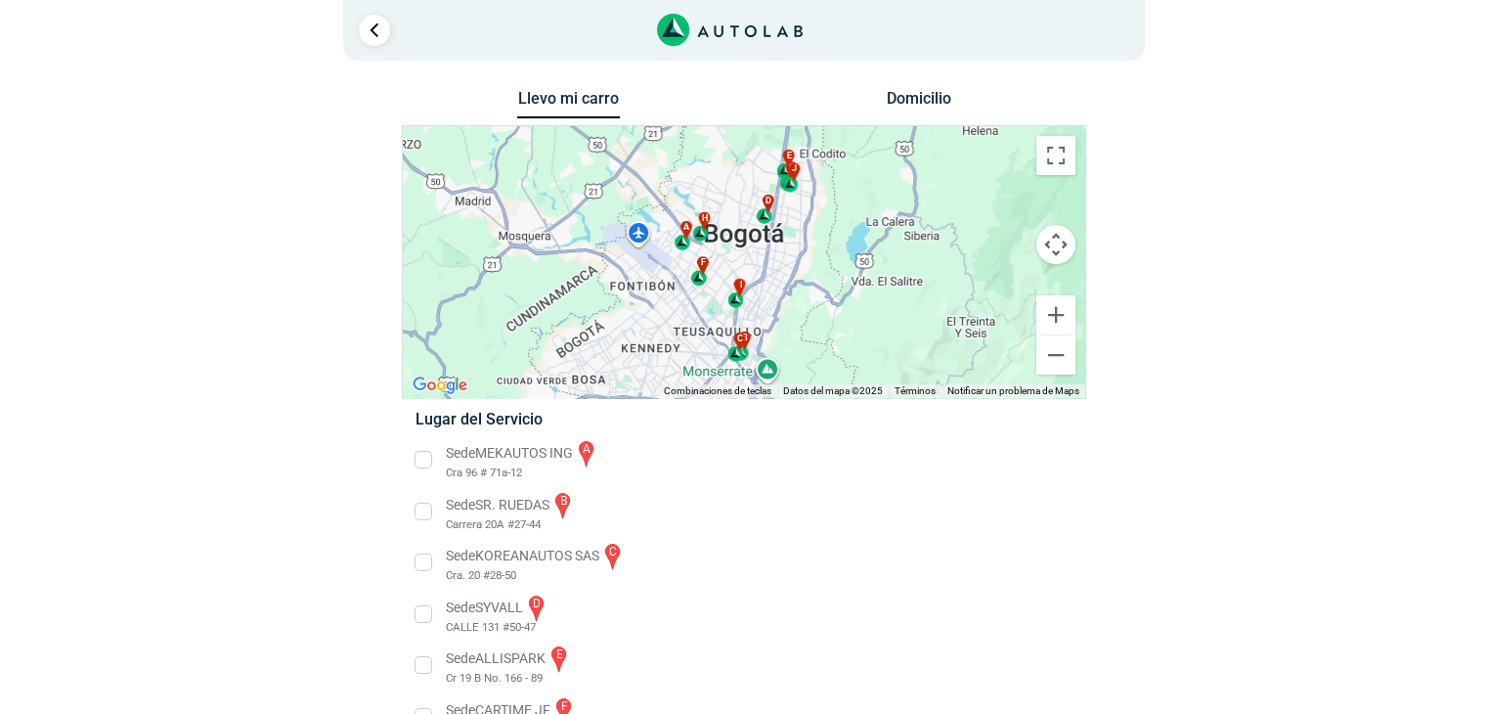
scroll to position [196, 0]
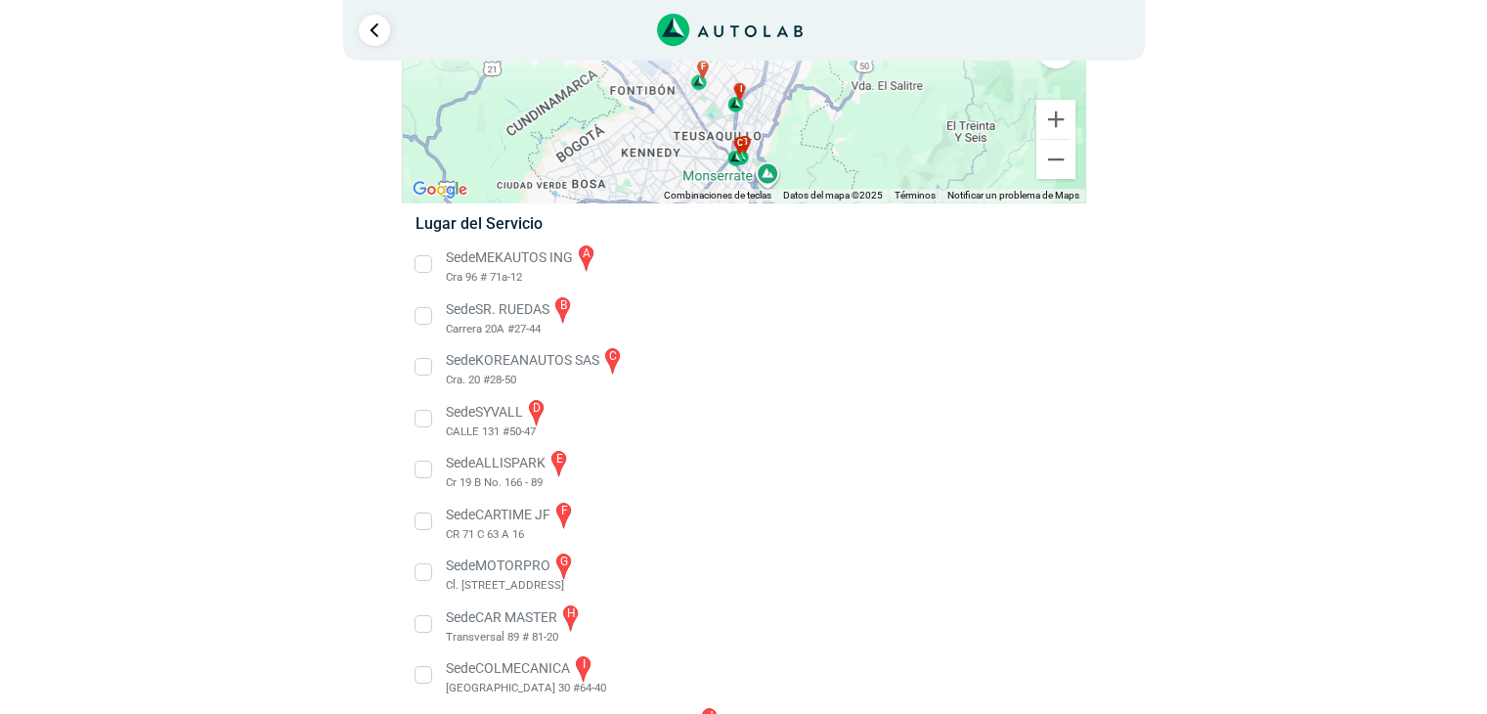
click at [428, 265] on li "Sede MEKAUTOS ING a Cra 96 # 71a-12" at bounding box center [743, 264] width 685 height 44
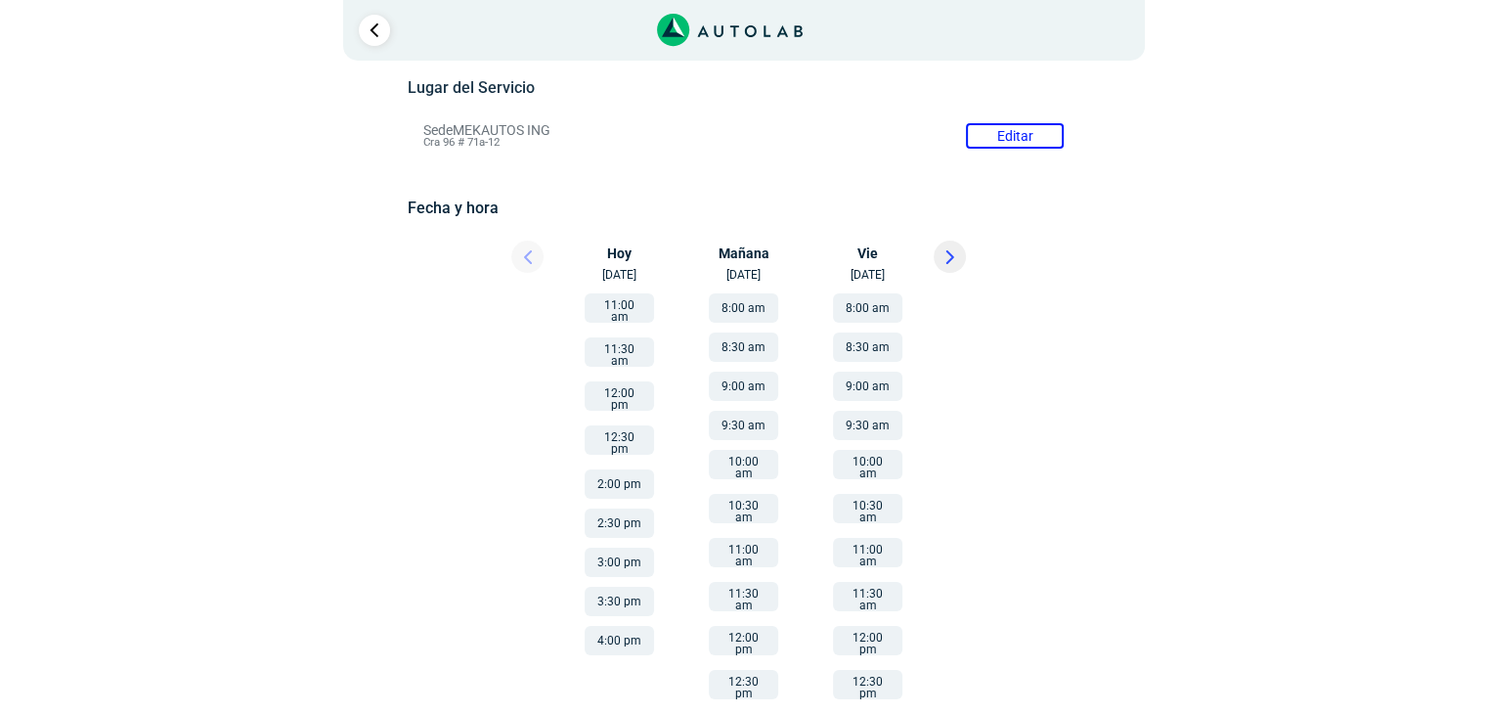
scroll to position [196, 0]
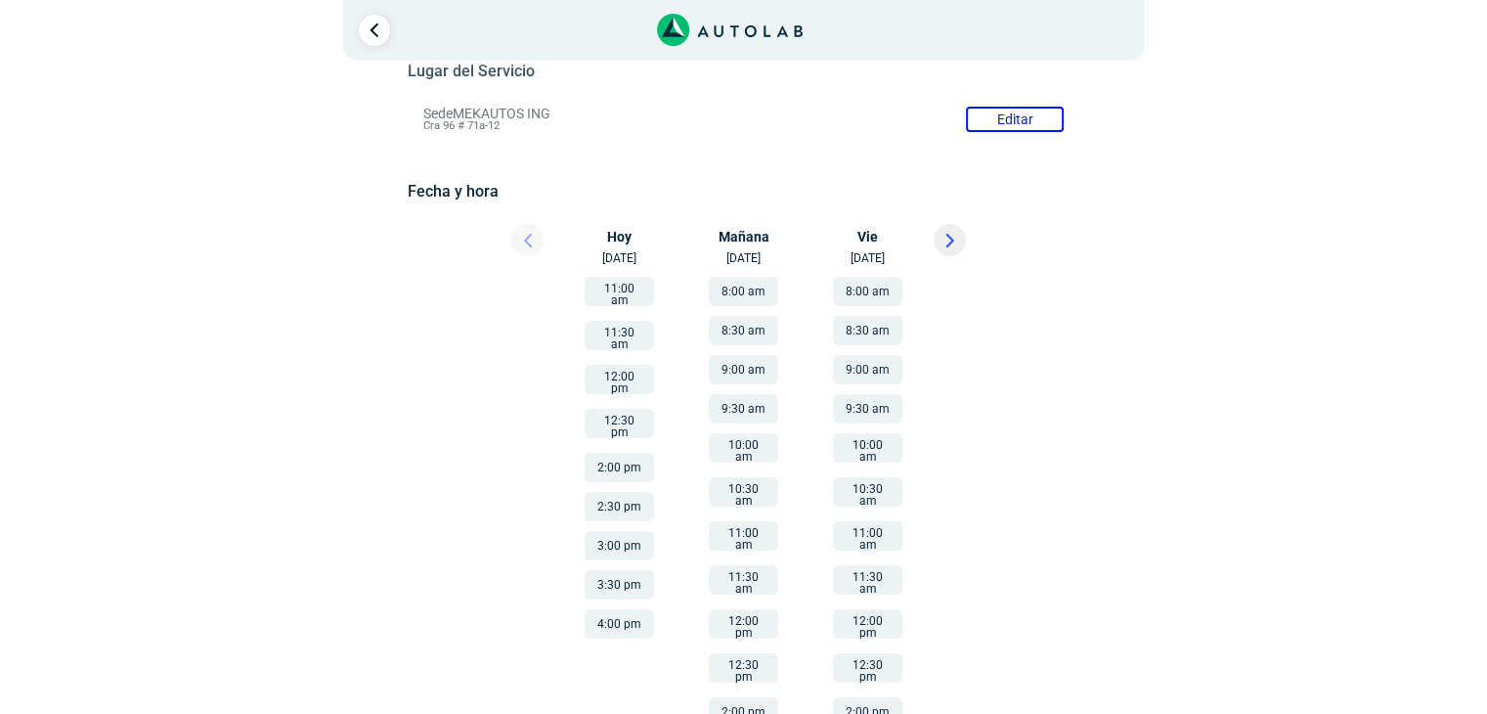
click at [959, 225] on div at bounding box center [977, 245] width 117 height 43
click at [959, 236] on button at bounding box center [950, 240] width 32 height 32
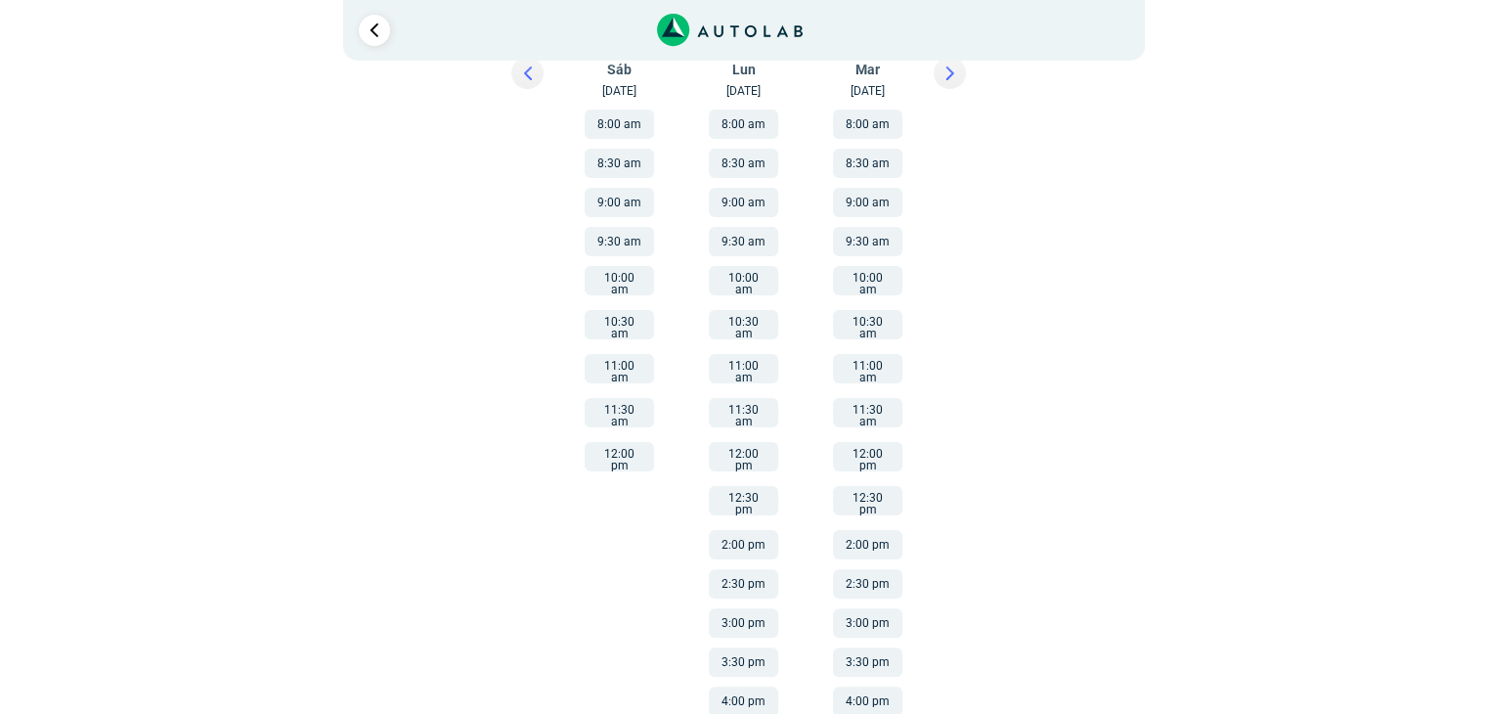
scroll to position [0, 0]
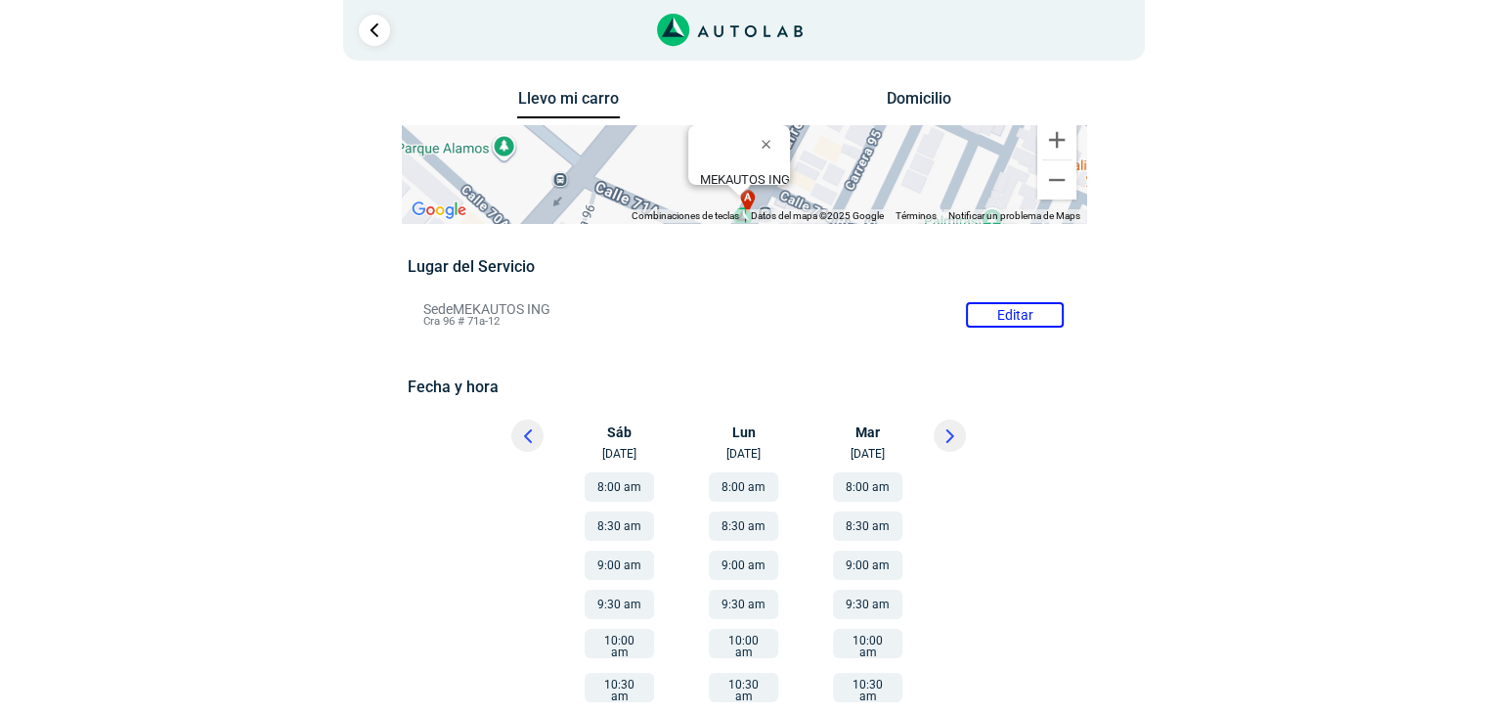
click at [946, 435] on icon at bounding box center [949, 436] width 9 height 14
click at [536, 435] on button at bounding box center [527, 435] width 32 height 32
